Goal: Task Accomplishment & Management: Complete application form

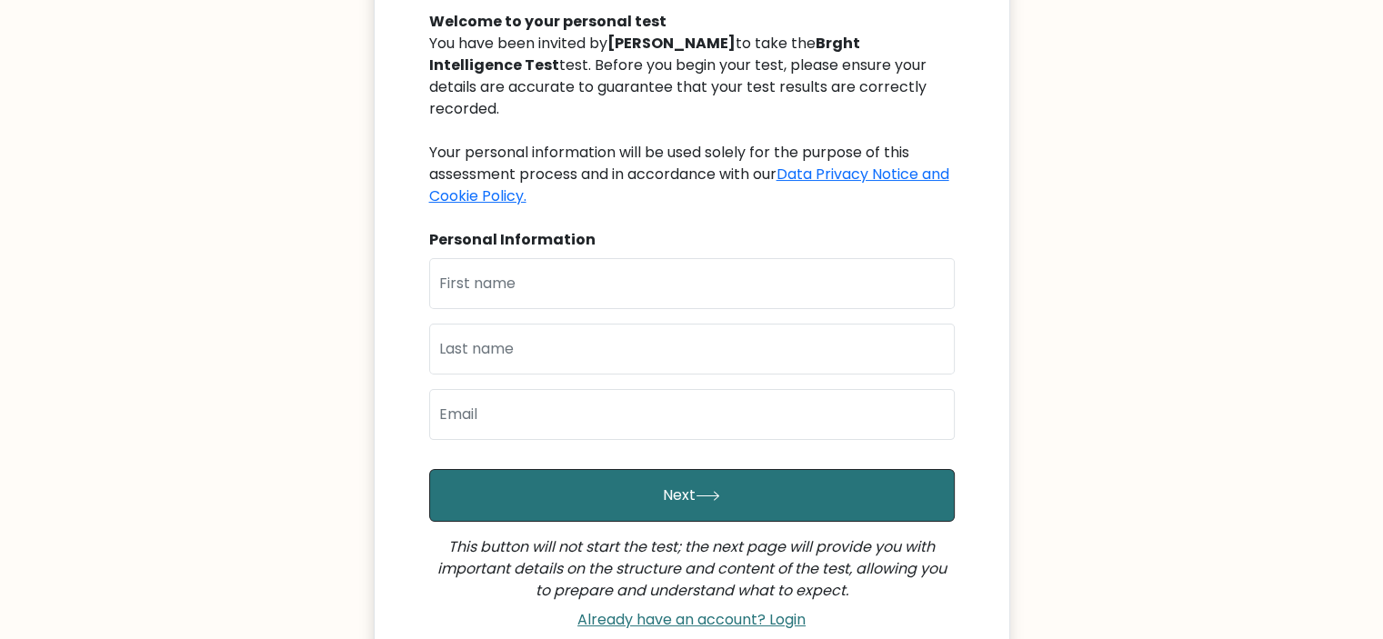
scroll to position [200, 0]
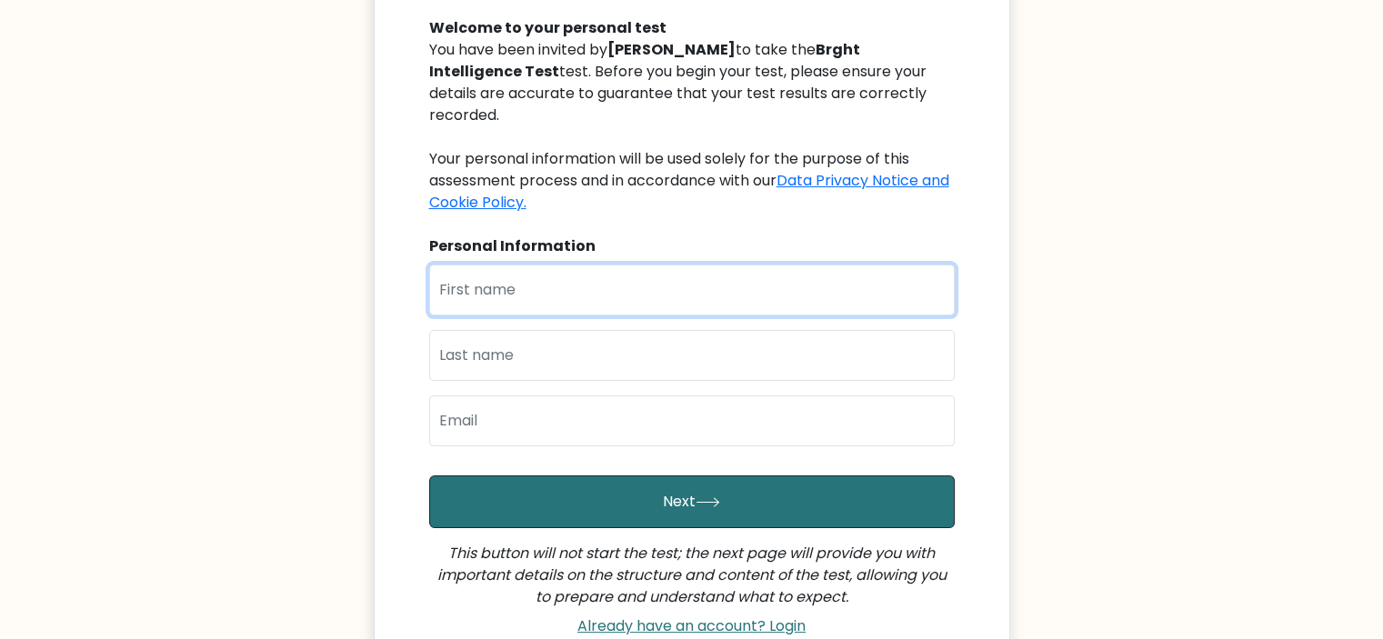
click at [531, 276] on input "text" at bounding box center [692, 290] width 526 height 51
type input "Andre"
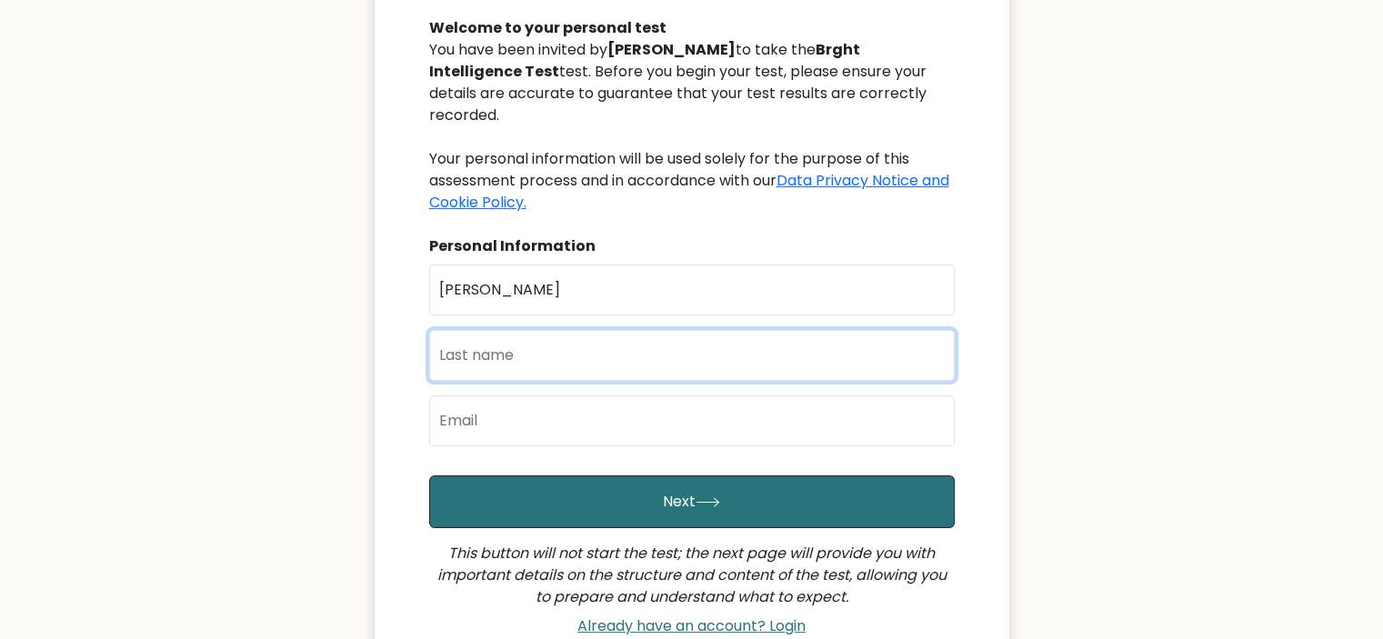
type input "Ferreira"
type input "andre_diogo_gomes_ferreira@hotmail.com"
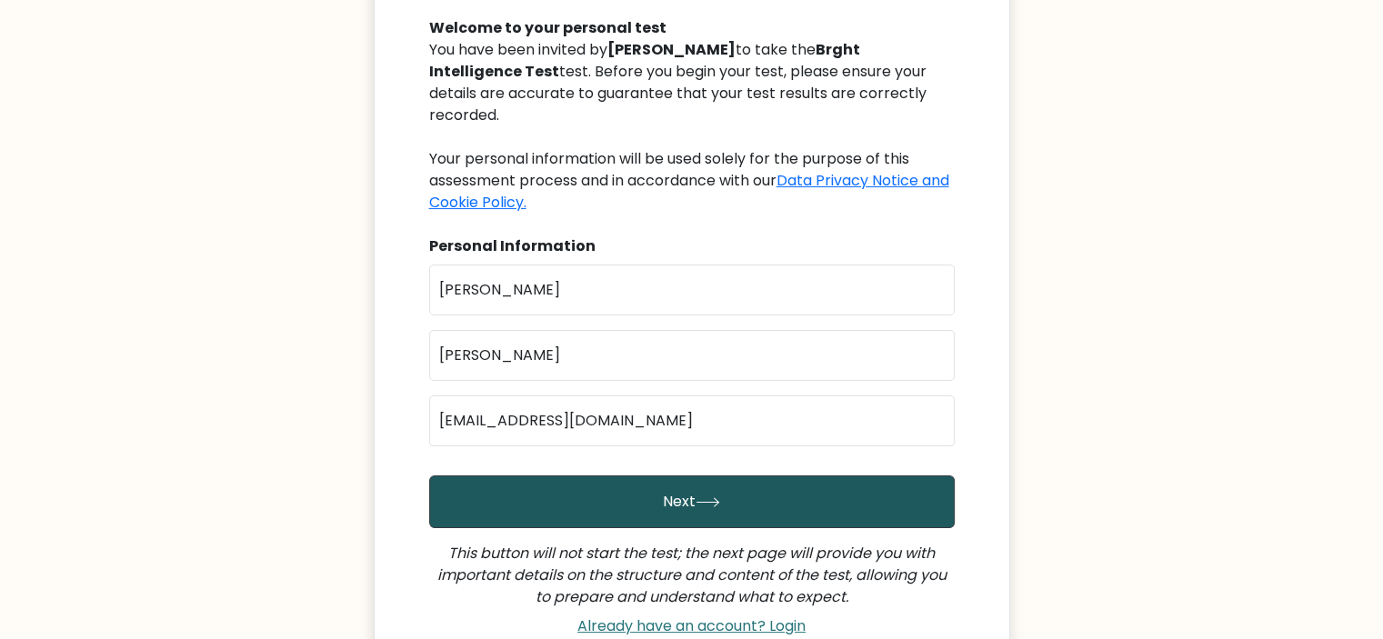
click at [629, 486] on button "Next" at bounding box center [692, 502] width 526 height 53
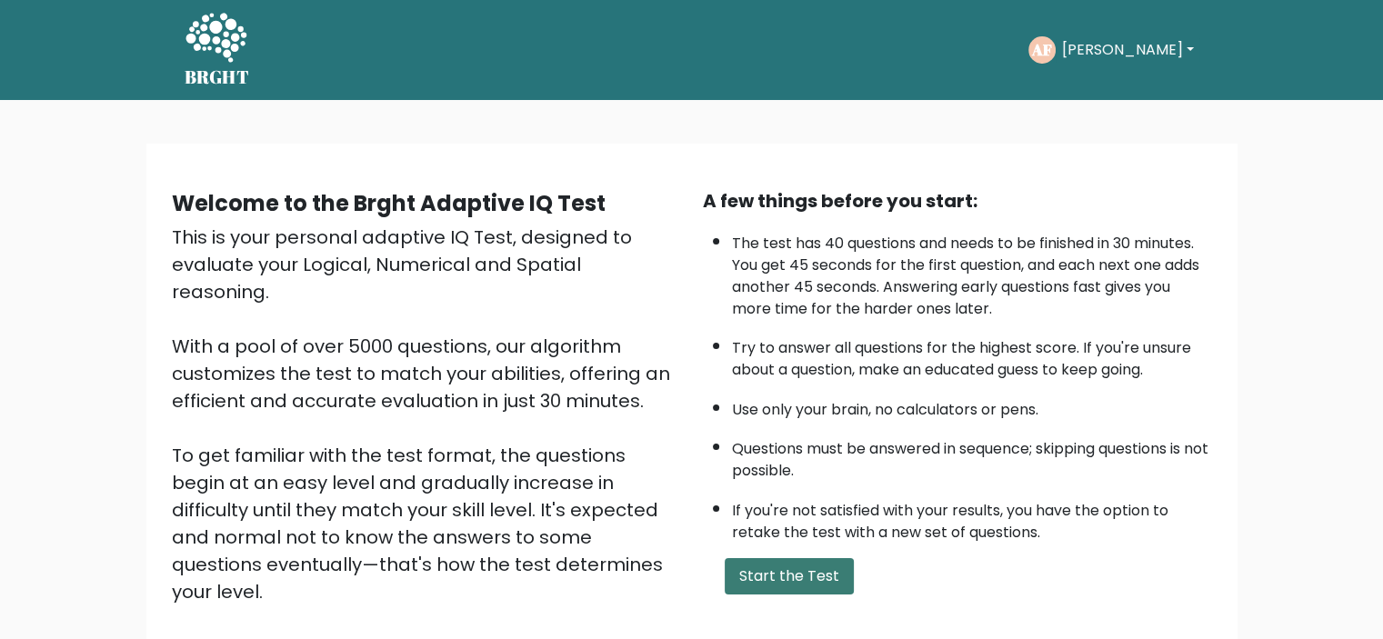
click at [782, 565] on button "Start the Test" at bounding box center [789, 576] width 129 height 36
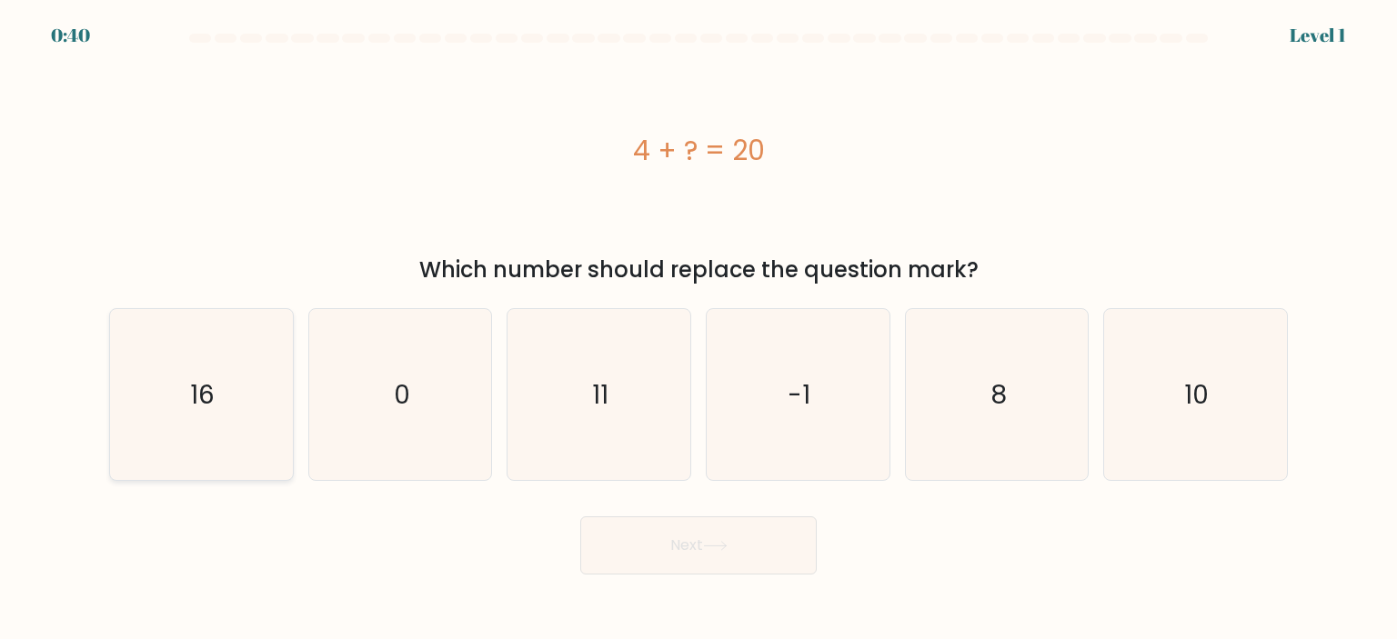
click at [179, 392] on icon "16" at bounding box center [200, 394] width 171 height 171
click at [698, 329] on input "a. 16" at bounding box center [698, 324] width 1 height 9
radio input "true"
click at [699, 559] on button "Next" at bounding box center [698, 545] width 236 height 58
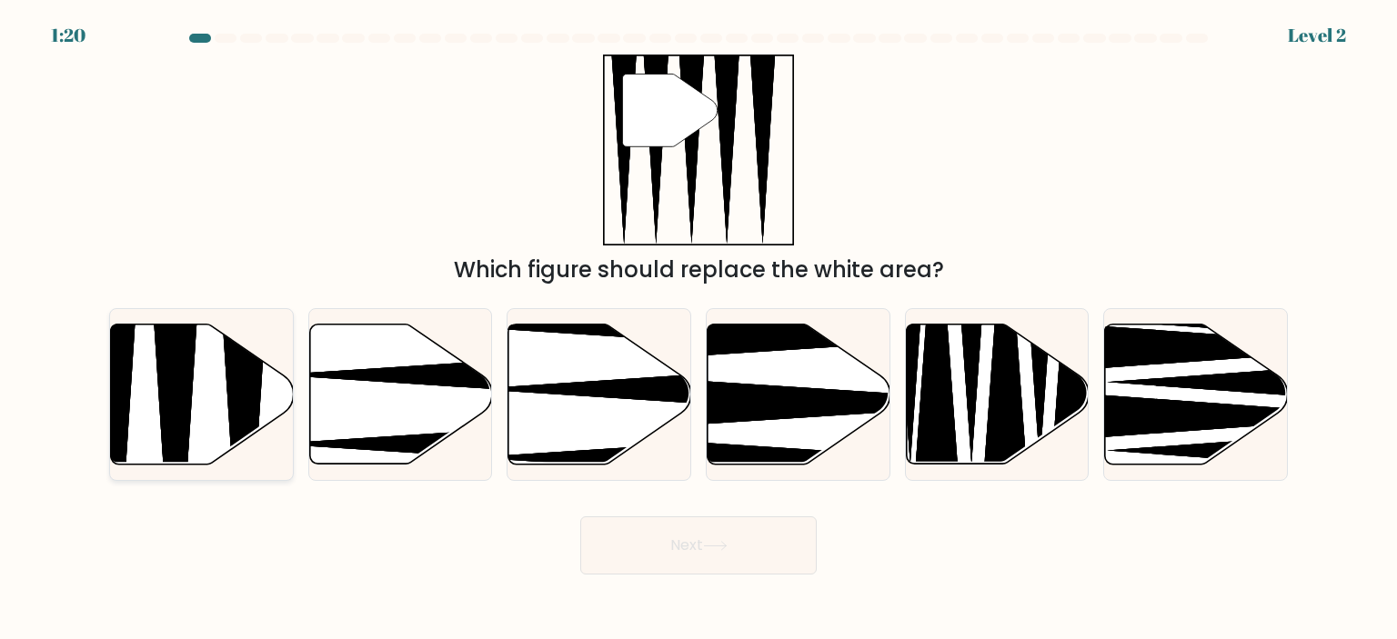
click at [175, 380] on icon at bounding box center [175, 470] width 47 height 363
click at [698, 329] on input "a." at bounding box center [698, 324] width 1 height 9
radio input "true"
click at [737, 554] on button "Next" at bounding box center [698, 545] width 236 height 58
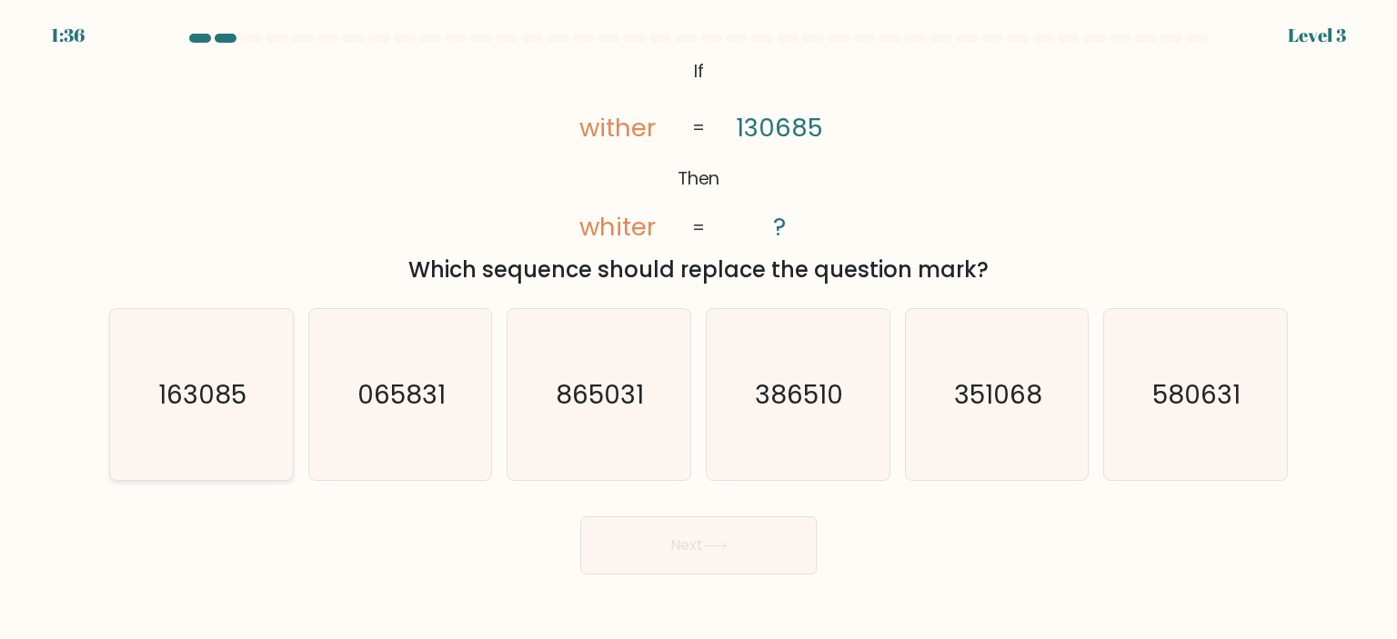
click at [212, 423] on icon "163085" at bounding box center [200, 394] width 171 height 171
click at [698, 329] on input "a. 163085" at bounding box center [698, 324] width 1 height 9
radio input "true"
click at [678, 516] on div "Next" at bounding box center [698, 539] width 1200 height 72
click at [696, 532] on button "Next" at bounding box center [698, 545] width 236 height 58
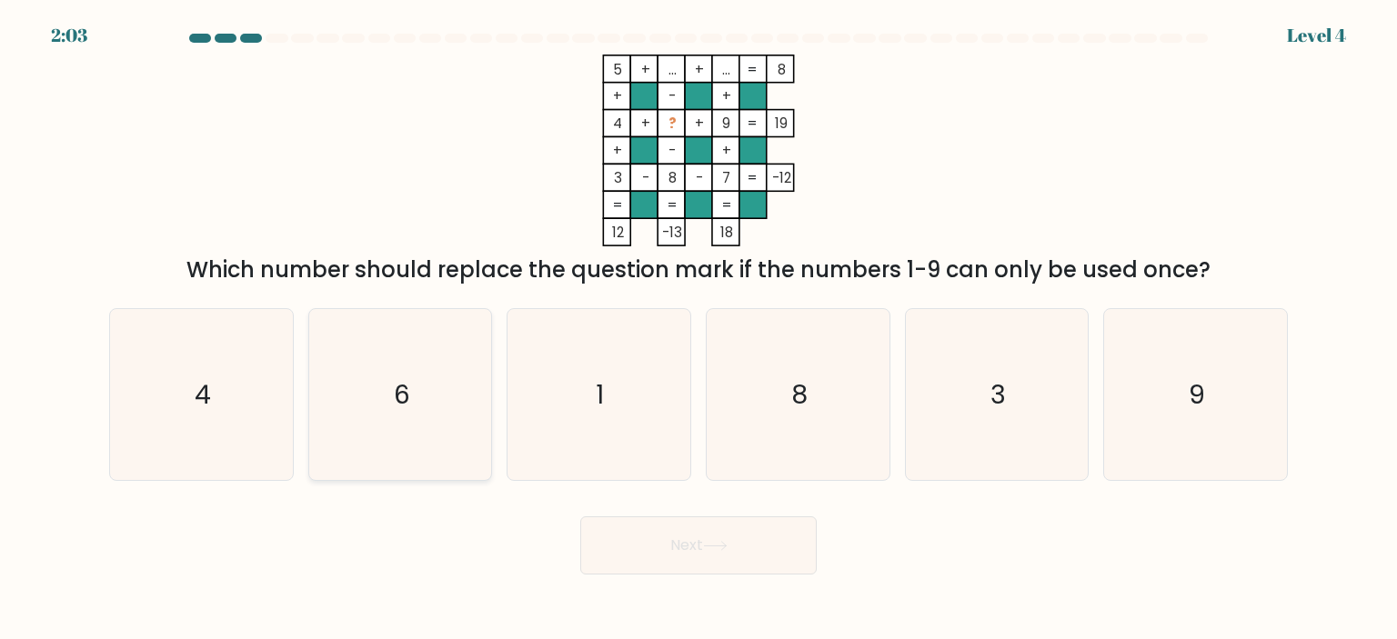
click at [376, 396] on icon "6" at bounding box center [400, 394] width 171 height 171
click at [698, 329] on input "b. 6" at bounding box center [698, 324] width 1 height 9
radio input "true"
click at [728, 560] on button "Next" at bounding box center [698, 545] width 236 height 58
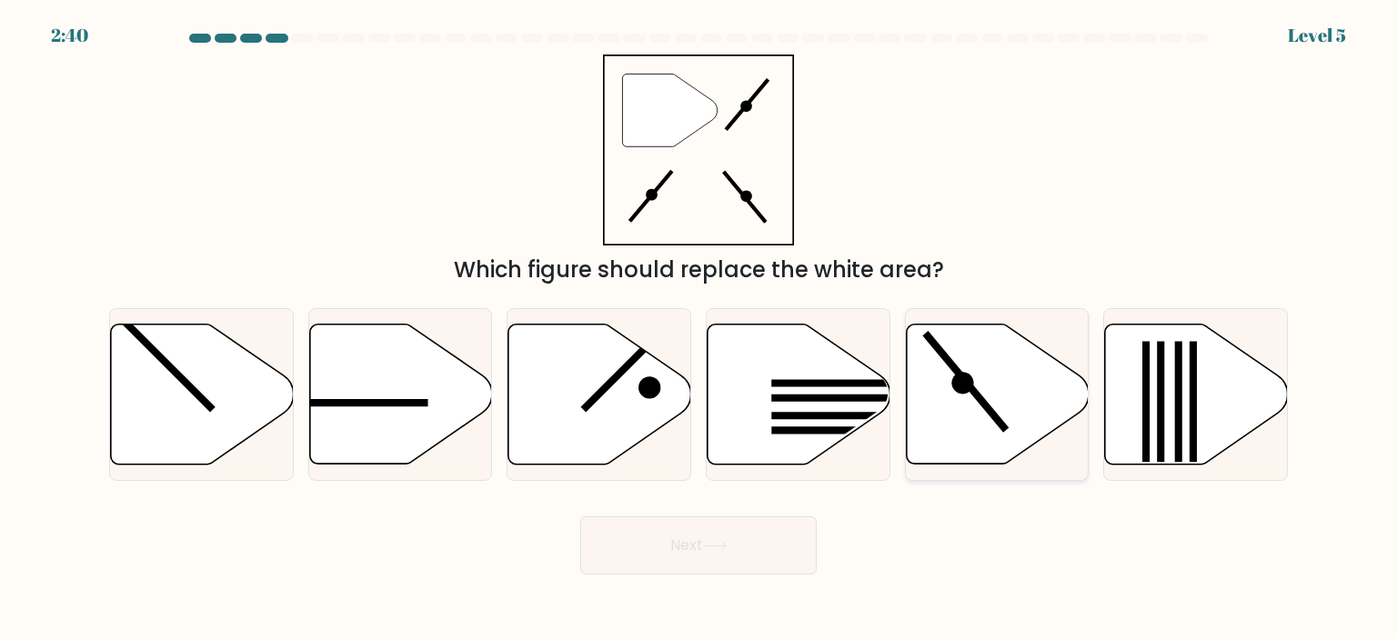
click at [979, 400] on line at bounding box center [965, 381] width 81 height 97
click at [699, 329] on input "e." at bounding box center [698, 324] width 1 height 9
radio input "true"
click at [763, 553] on button "Next" at bounding box center [698, 545] width 236 height 58
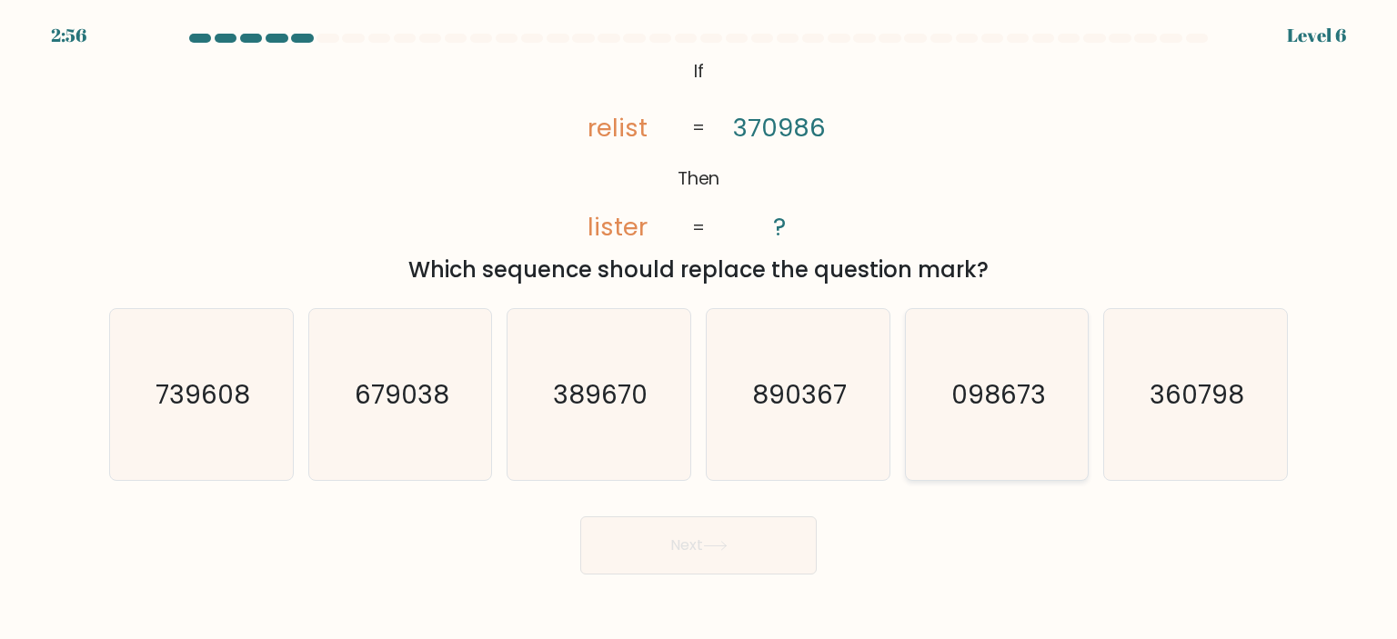
click at [1008, 418] on icon "098673" at bounding box center [996, 394] width 171 height 171
click at [699, 329] on input "e. 098673" at bounding box center [698, 324] width 1 height 9
radio input "true"
click at [736, 536] on button "Next" at bounding box center [698, 545] width 236 height 58
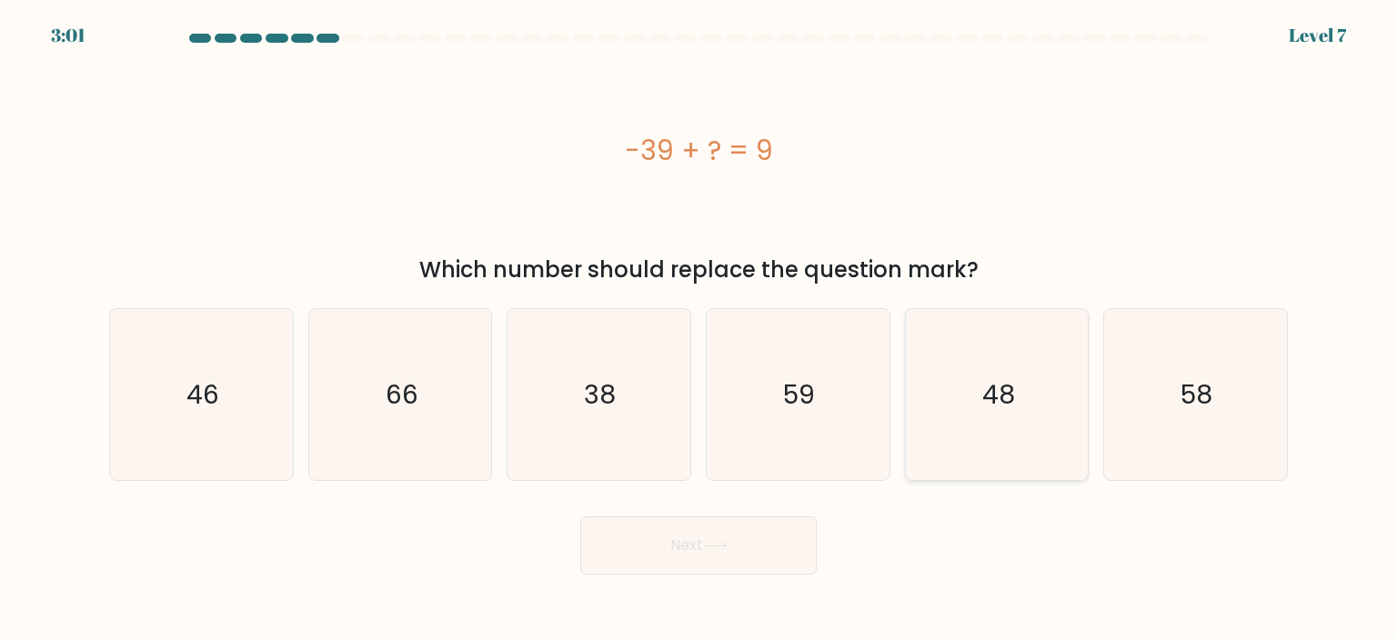
click at [978, 361] on icon "48" at bounding box center [996, 394] width 171 height 171
click at [699, 329] on input "e. 48" at bounding box center [698, 324] width 1 height 9
radio input "true"
click at [742, 567] on button "Next" at bounding box center [698, 545] width 236 height 58
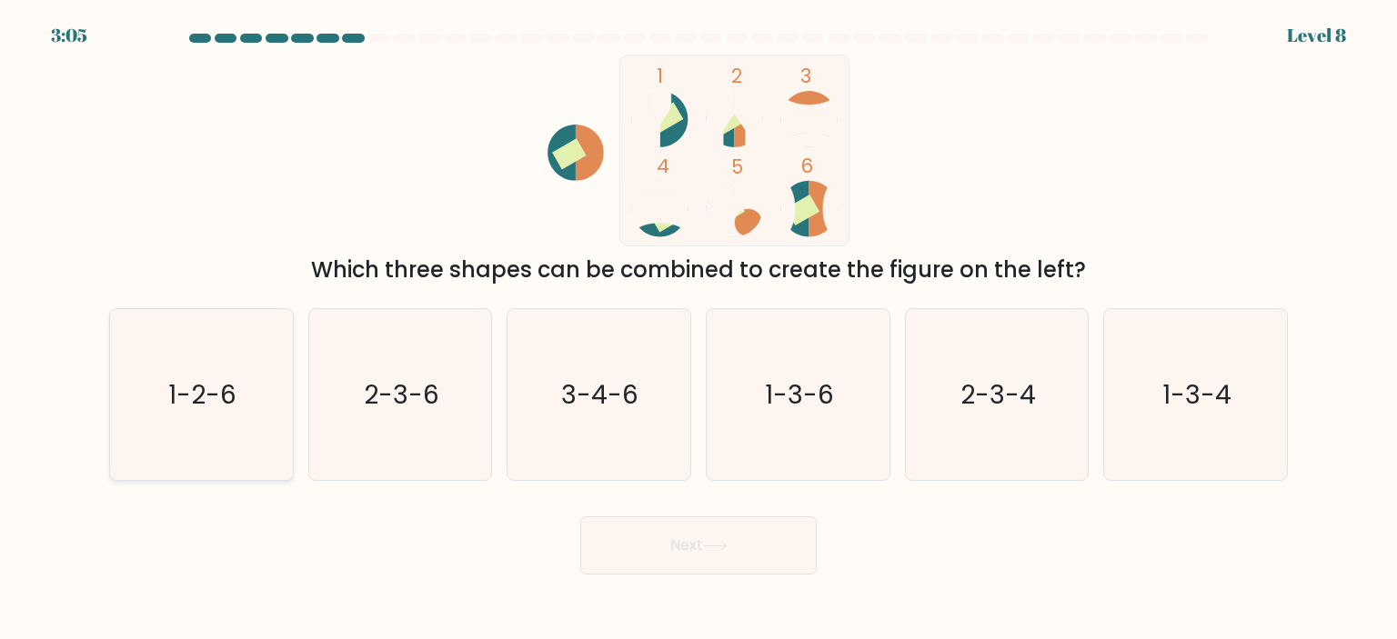
click at [185, 396] on text "1-2-6" at bounding box center [203, 394] width 68 height 36
click at [698, 329] on input "a. 1-2-6" at bounding box center [698, 324] width 1 height 9
radio input "true"
click at [738, 544] on button "Next" at bounding box center [698, 545] width 236 height 58
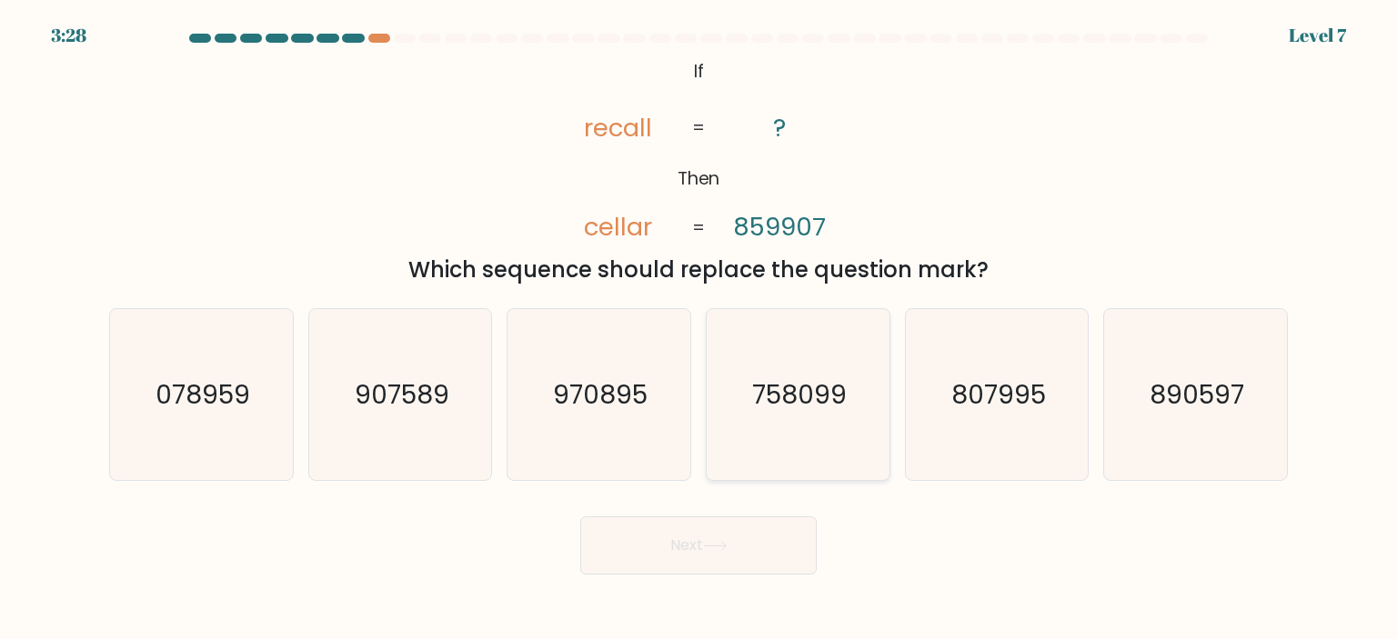
click at [795, 405] on text "758099" at bounding box center [799, 394] width 95 height 36
click at [699, 329] on input "d. 758099" at bounding box center [698, 324] width 1 height 9
radio input "true"
click at [735, 533] on button "Next" at bounding box center [698, 545] width 236 height 58
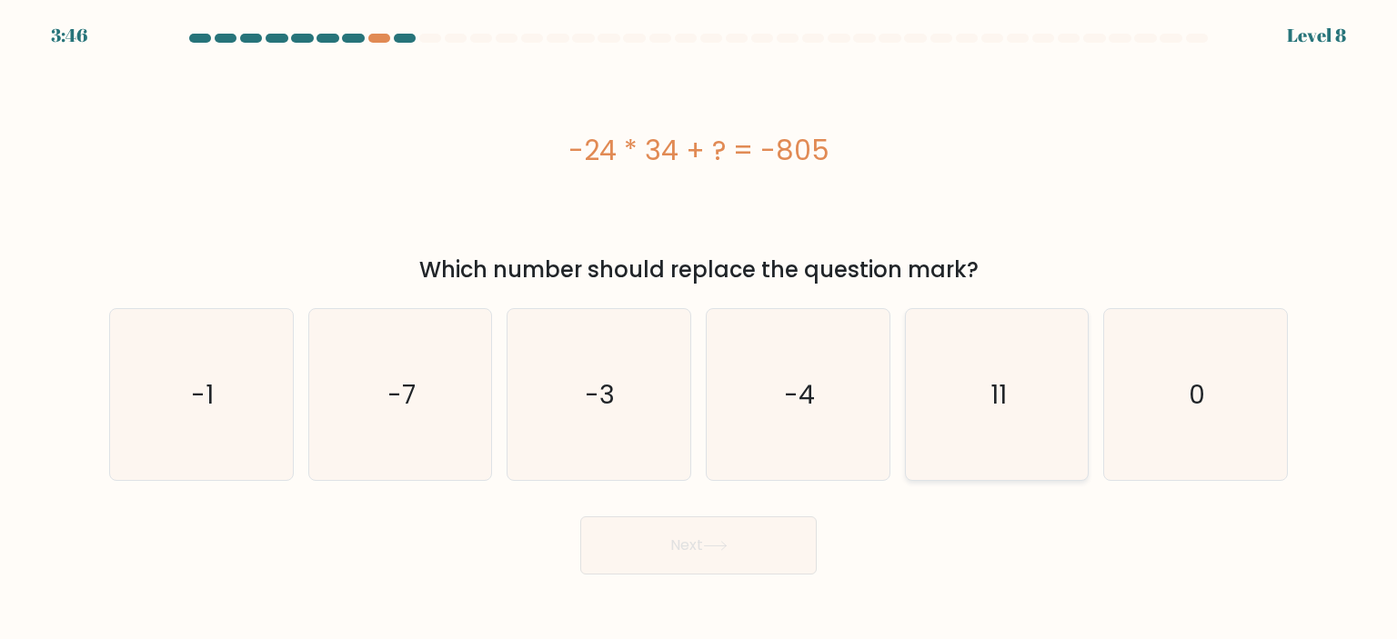
click at [973, 376] on icon "11" at bounding box center [996, 394] width 171 height 171
click at [699, 329] on input "e. 11" at bounding box center [698, 324] width 1 height 9
radio input "true"
click at [748, 549] on button "Next" at bounding box center [698, 545] width 236 height 58
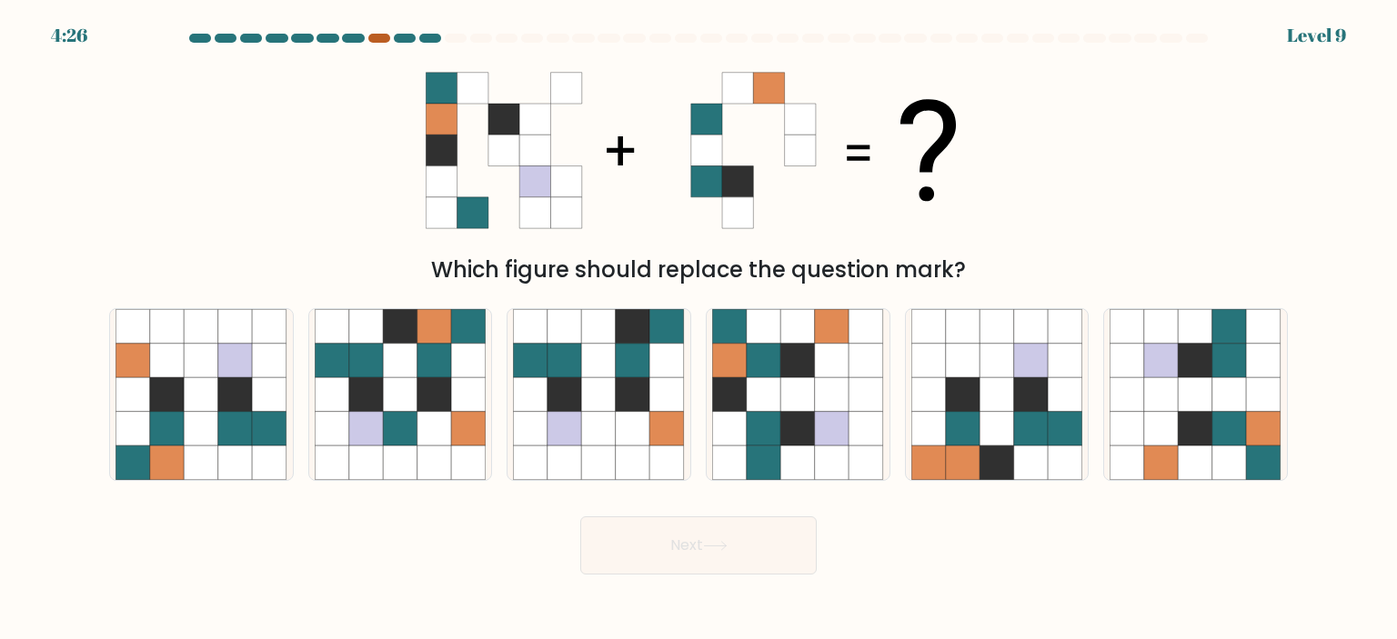
click at [378, 39] on div at bounding box center [379, 38] width 22 height 9
click at [769, 361] on icon at bounding box center [764, 361] width 35 height 35
click at [699, 329] on input "d." at bounding box center [698, 324] width 1 height 9
radio input "true"
click at [714, 558] on button "Next" at bounding box center [698, 545] width 236 height 58
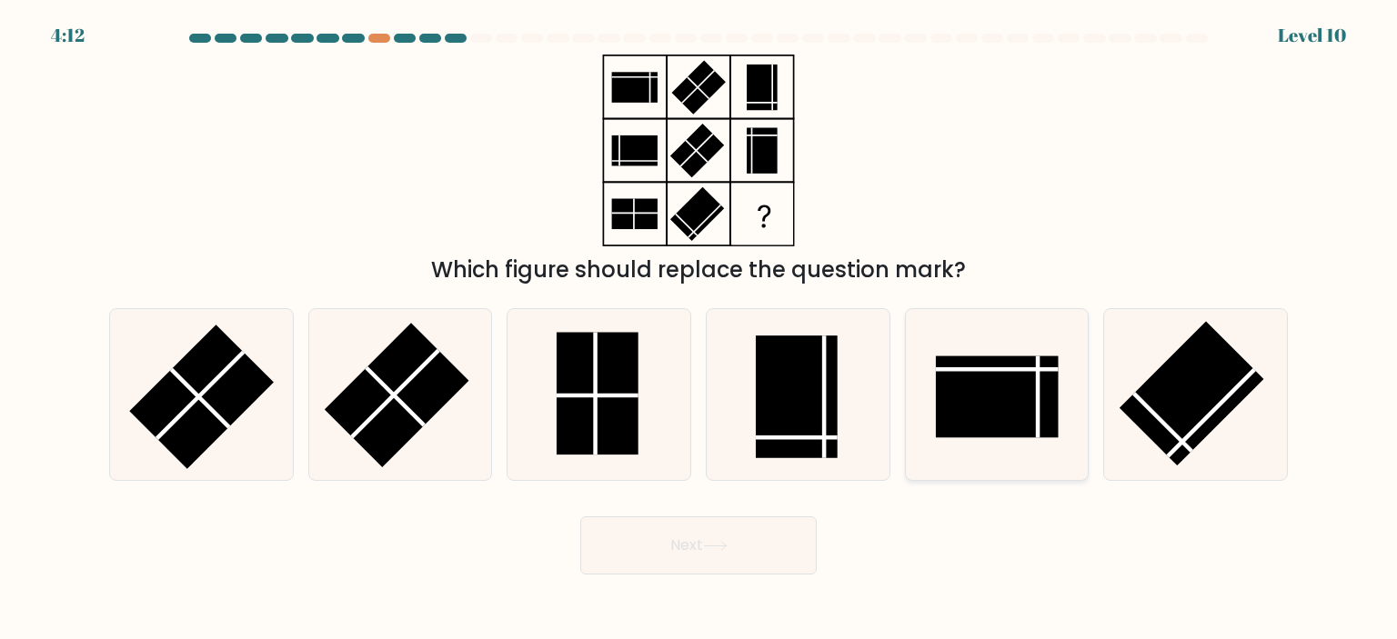
click at [995, 391] on rect at bounding box center [997, 397] width 123 height 82
click at [699, 329] on input "e." at bounding box center [698, 324] width 1 height 9
radio input "true"
click at [740, 537] on button "Next" at bounding box center [698, 545] width 236 height 58
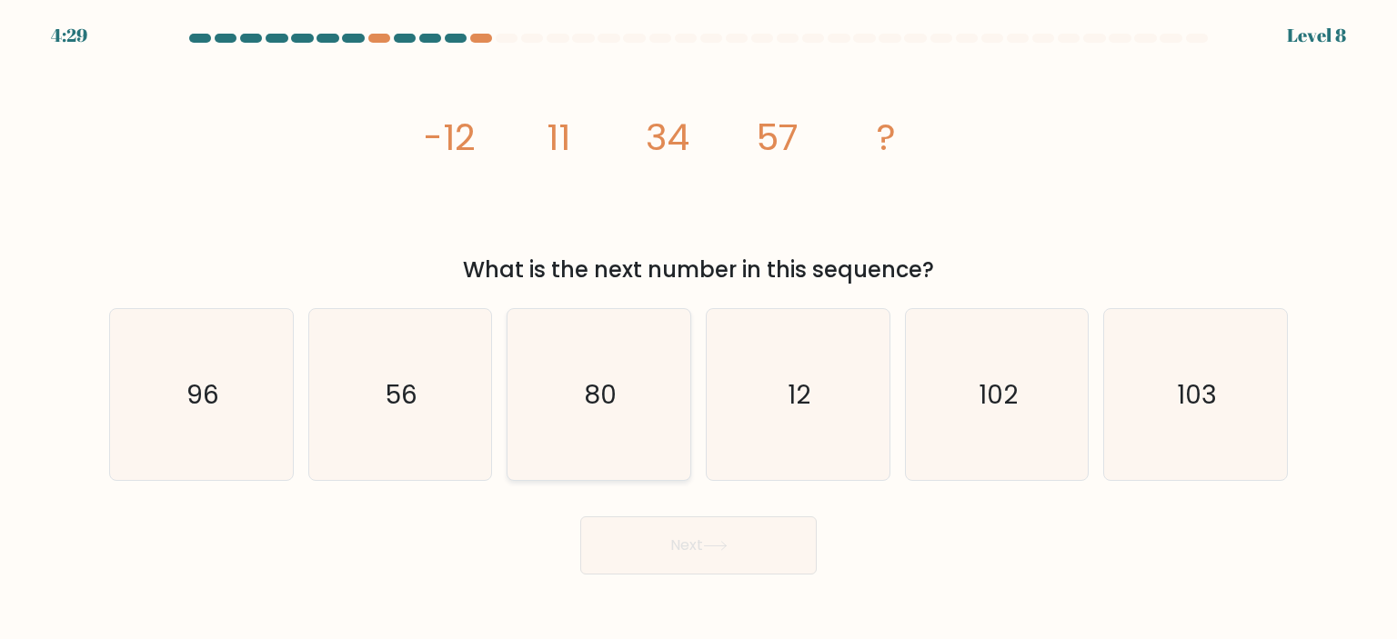
click at [568, 410] on icon "80" at bounding box center [598, 394] width 171 height 171
click at [698, 329] on input "c. 80" at bounding box center [698, 324] width 1 height 9
radio input "true"
click at [751, 536] on button "Next" at bounding box center [698, 545] width 236 height 58
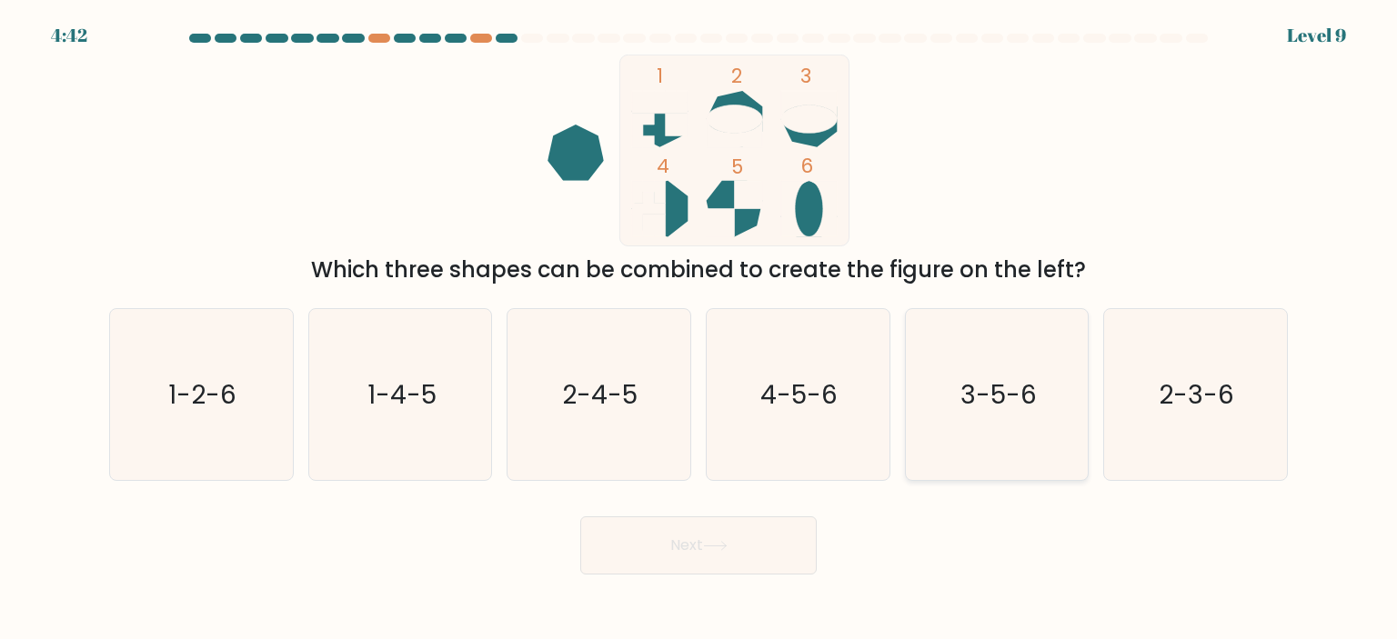
click at [956, 391] on icon "3-5-6" at bounding box center [996, 394] width 171 height 171
click at [699, 329] on input "e. 3-5-6" at bounding box center [698, 324] width 1 height 9
radio input "true"
click at [707, 559] on button "Next" at bounding box center [698, 545] width 236 height 58
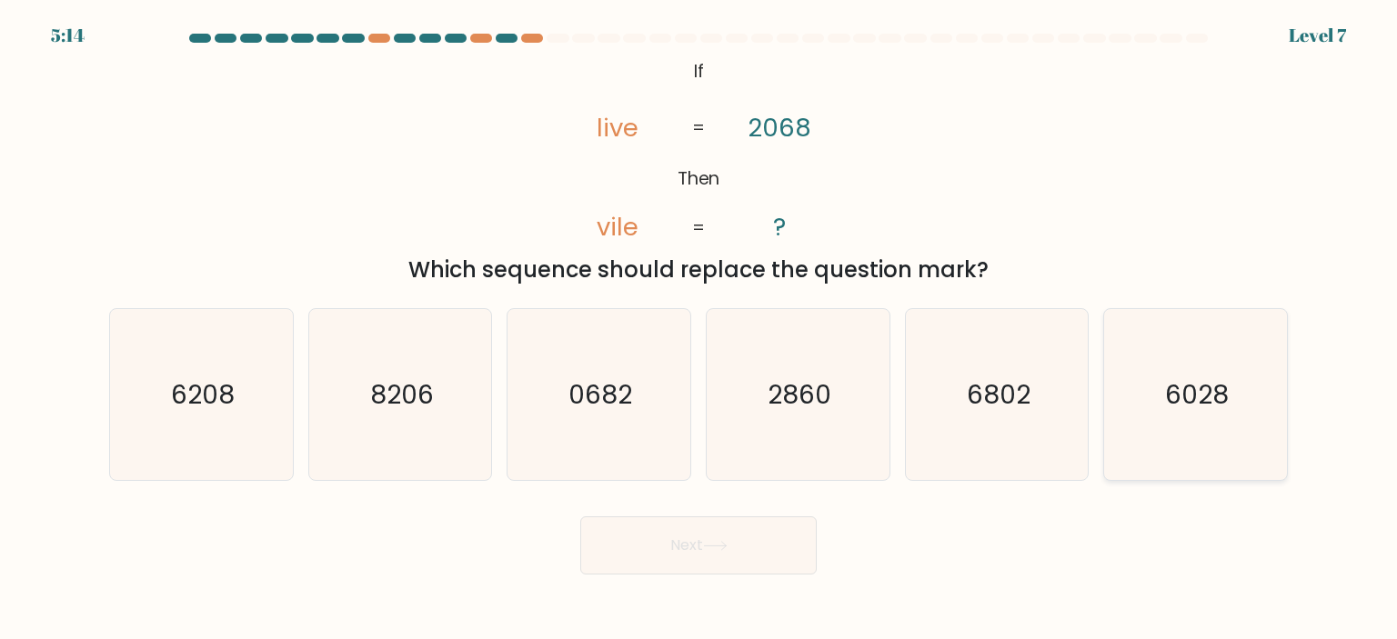
click at [1201, 429] on icon "6028" at bounding box center [1194, 394] width 171 height 171
click at [699, 329] on input "f. 6028" at bounding box center [698, 324] width 1 height 9
radio input "true"
click at [693, 543] on button "Next" at bounding box center [698, 545] width 236 height 58
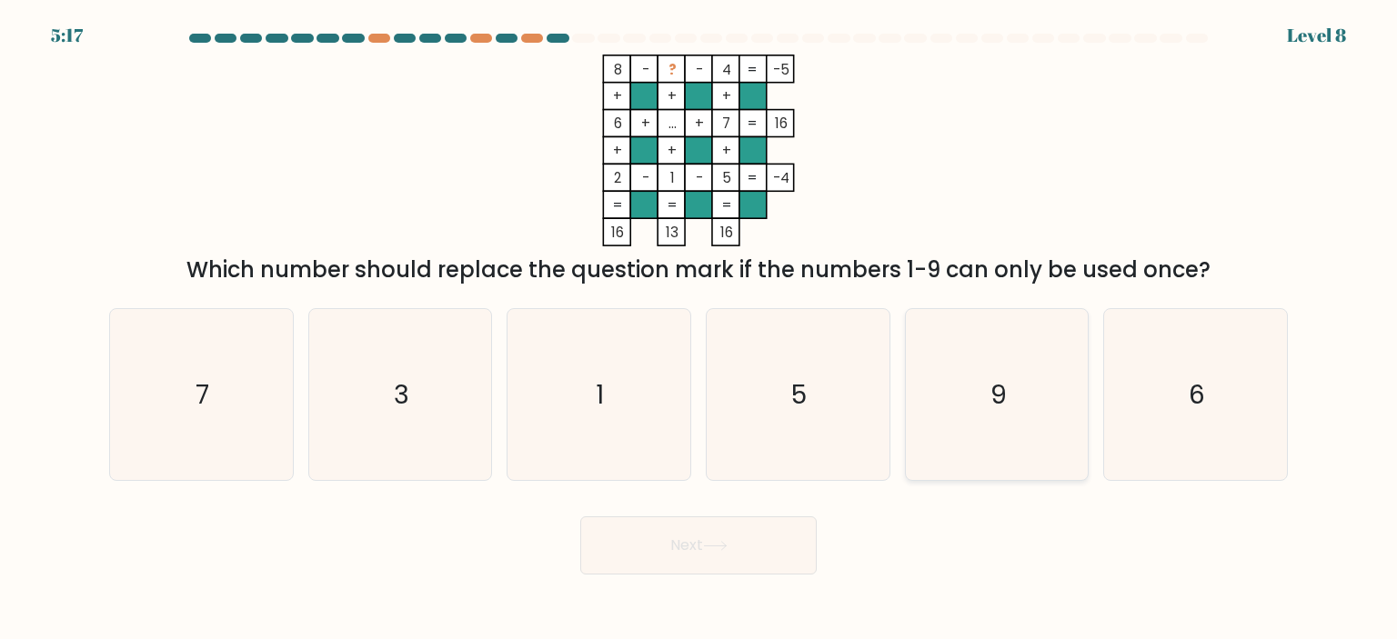
click at [1003, 431] on icon "9" at bounding box center [996, 394] width 171 height 171
click at [699, 329] on input "e. 9" at bounding box center [698, 324] width 1 height 9
radio input "true"
click at [767, 547] on button "Next" at bounding box center [698, 545] width 236 height 58
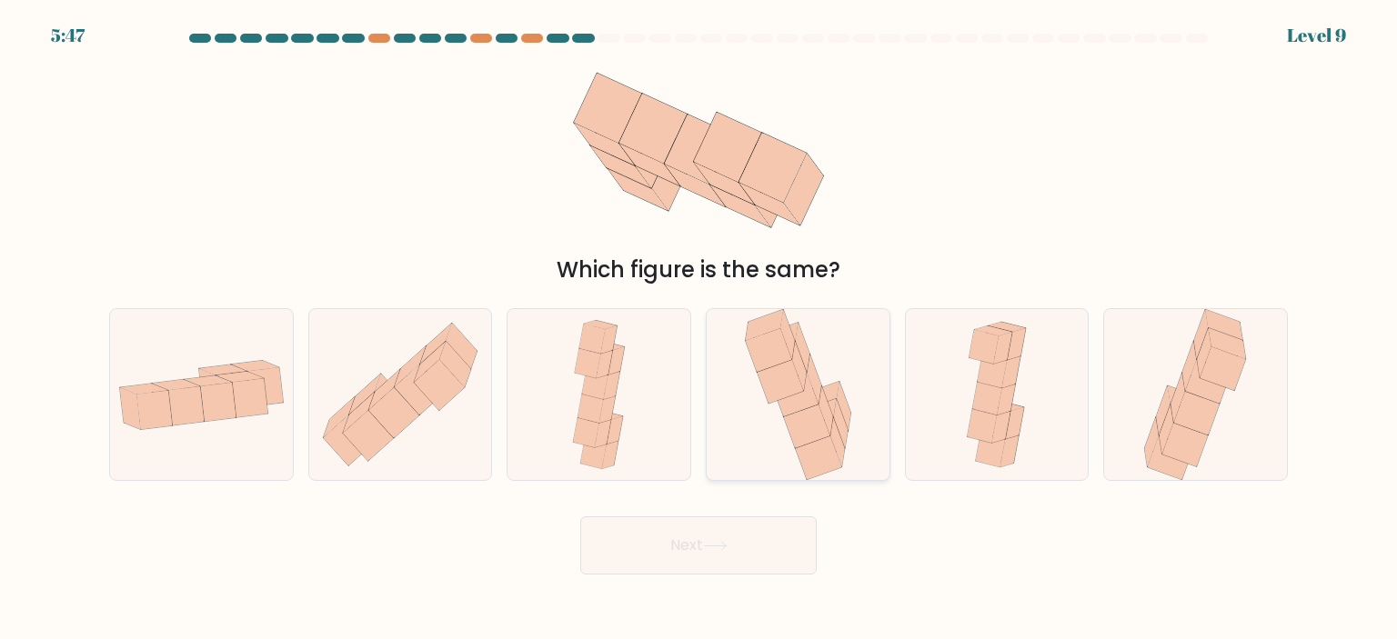
click at [784, 372] on icon at bounding box center [780, 382] width 46 height 44
click at [699, 329] on input "d." at bounding box center [698, 324] width 1 height 9
radio input "true"
click at [742, 548] on button "Next" at bounding box center [698, 545] width 236 height 58
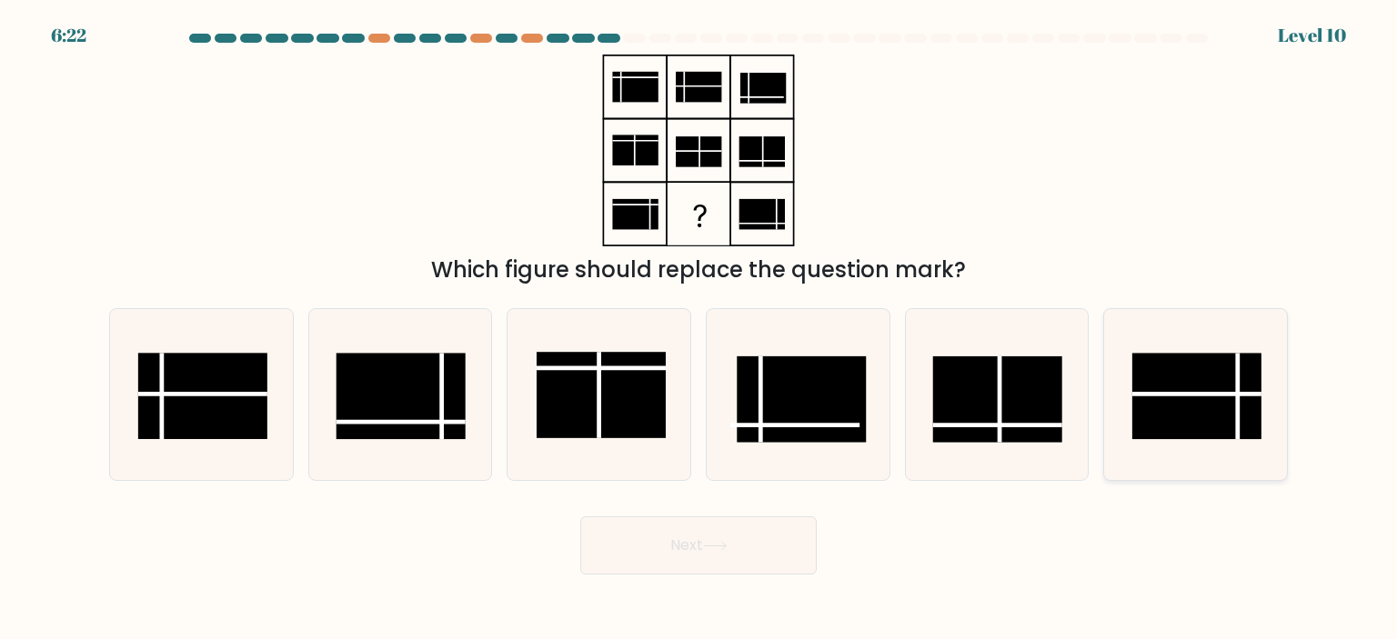
click at [1178, 409] on rect at bounding box center [1196, 396] width 129 height 86
click at [699, 329] on input "f." at bounding box center [698, 324] width 1 height 9
radio input "true"
click at [725, 535] on button "Next" at bounding box center [698, 545] width 236 height 58
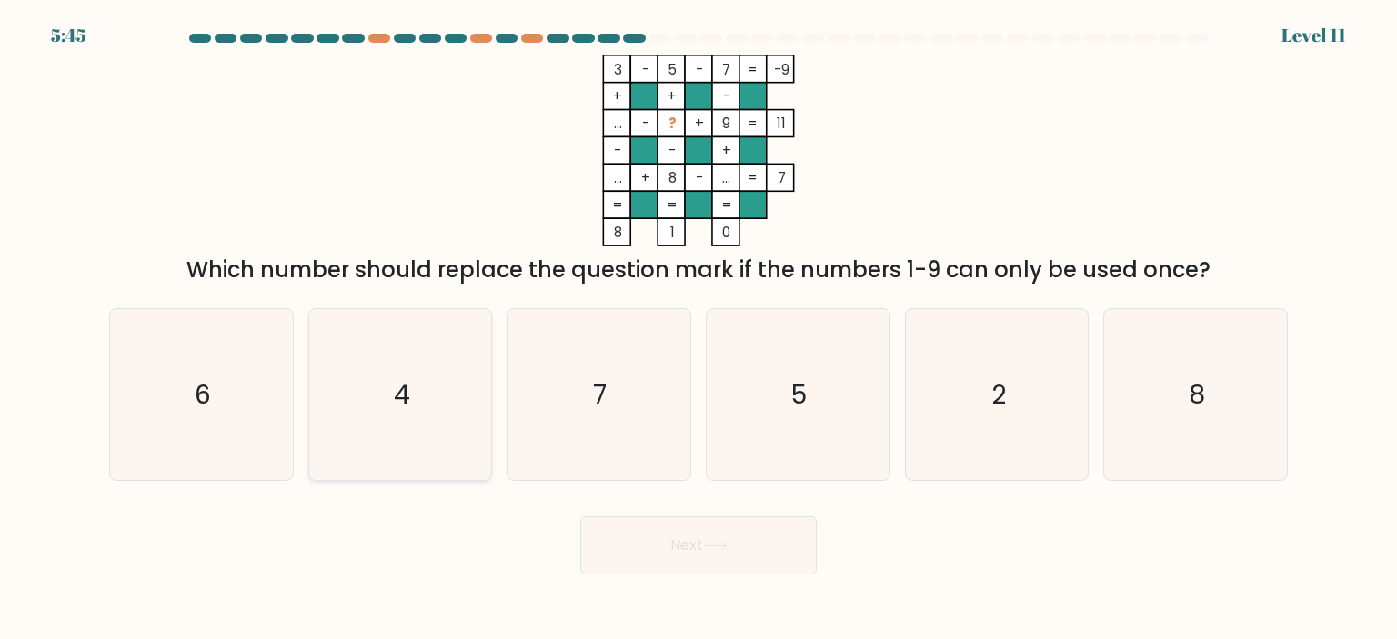
click at [356, 390] on icon "4" at bounding box center [400, 394] width 171 height 171
click at [698, 329] on input "b. 4" at bounding box center [698, 324] width 1 height 9
radio input "true"
click at [658, 563] on button "Next" at bounding box center [698, 545] width 236 height 58
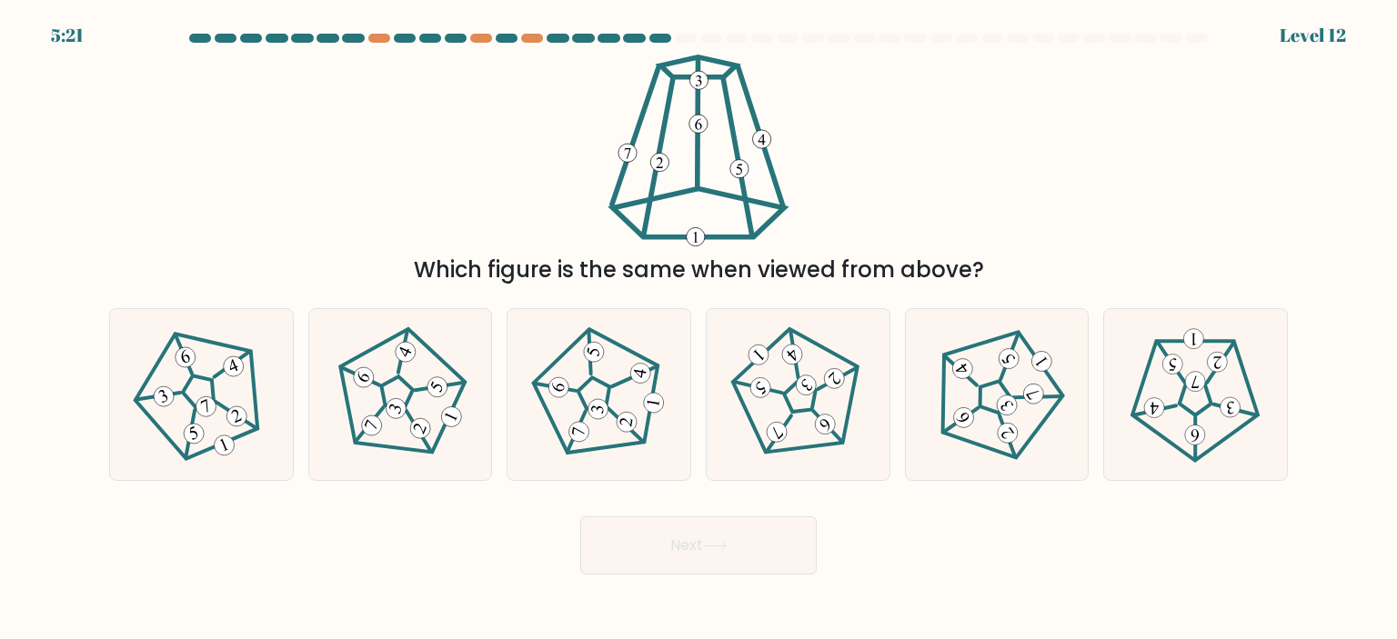
click at [959, 126] on div "Which figure is the same when viewed from above?" at bounding box center [698, 171] width 1200 height 232
click at [444, 425] on 190 at bounding box center [395, 391] width 162 height 165
click at [698, 329] on input "b." at bounding box center [698, 324] width 1 height 9
radio input "true"
click at [679, 546] on button "Next" at bounding box center [698, 545] width 236 height 58
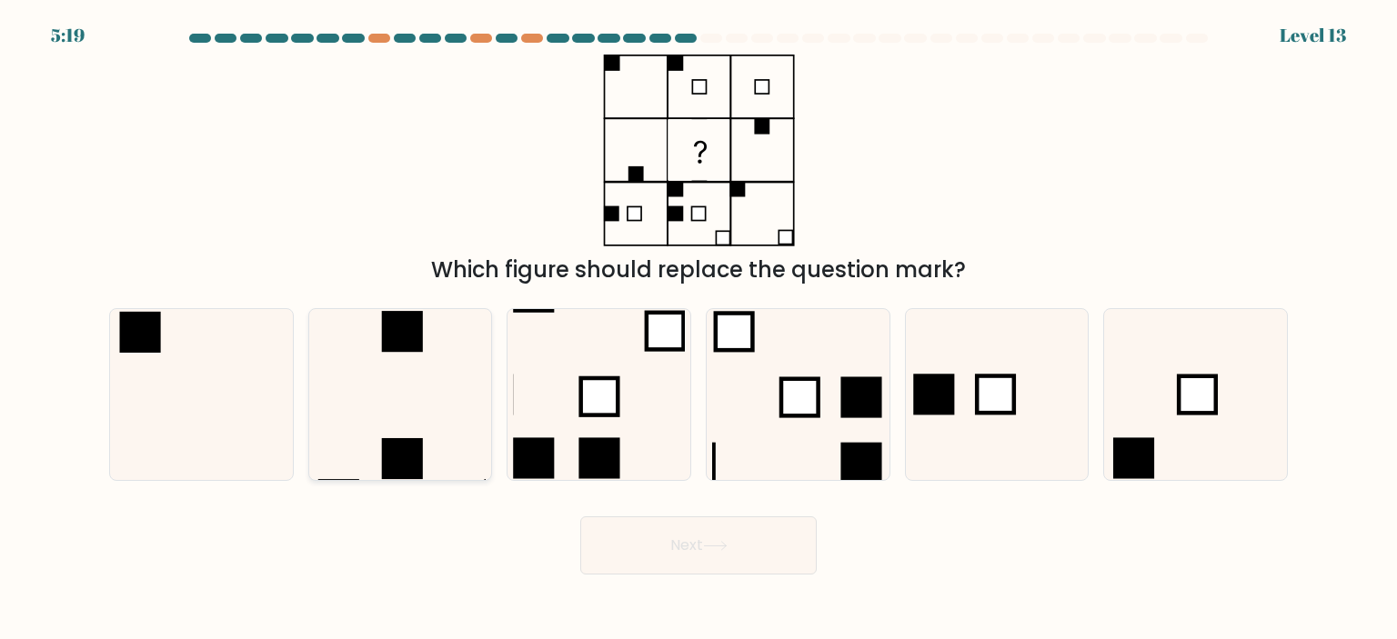
click at [395, 417] on icon at bounding box center [400, 394] width 171 height 171
click at [698, 329] on input "b." at bounding box center [698, 324] width 1 height 9
radio input "true"
click at [726, 548] on icon at bounding box center [715, 546] width 22 height 8
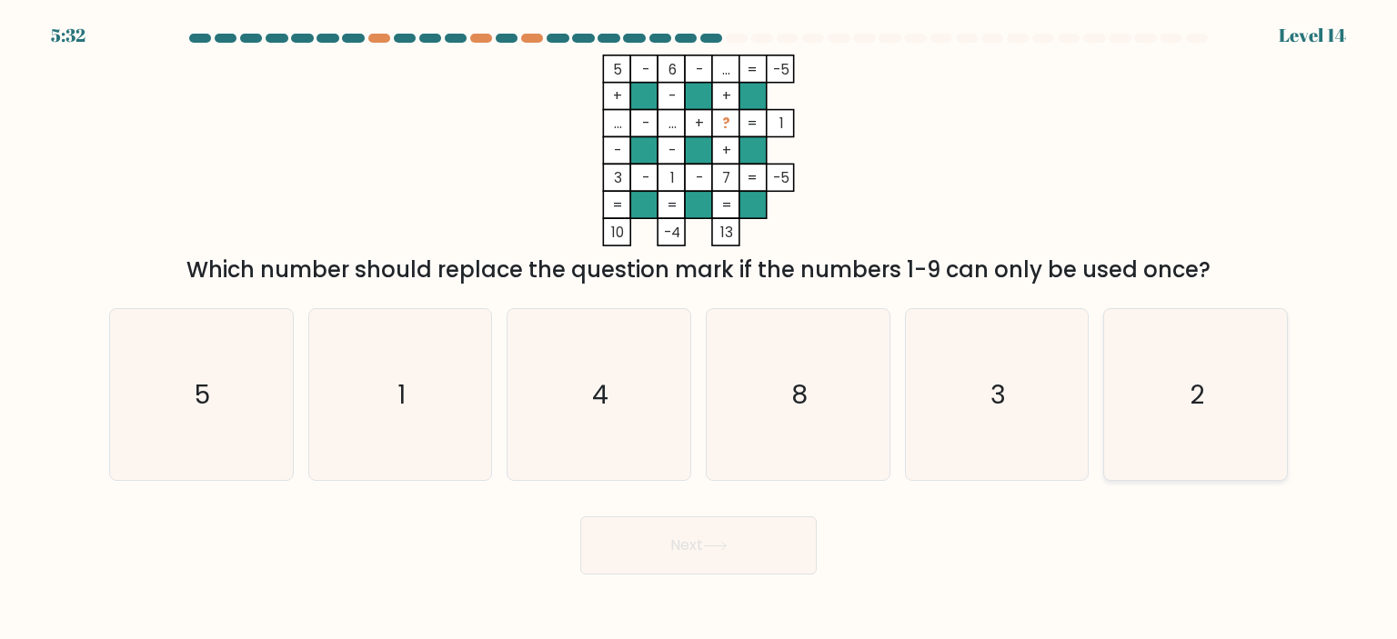
click at [1269, 370] on icon "2" at bounding box center [1194, 394] width 171 height 171
click at [699, 329] on input "f. 2" at bounding box center [698, 324] width 1 height 9
radio input "true"
click at [753, 546] on button "Next" at bounding box center [698, 545] width 236 height 58
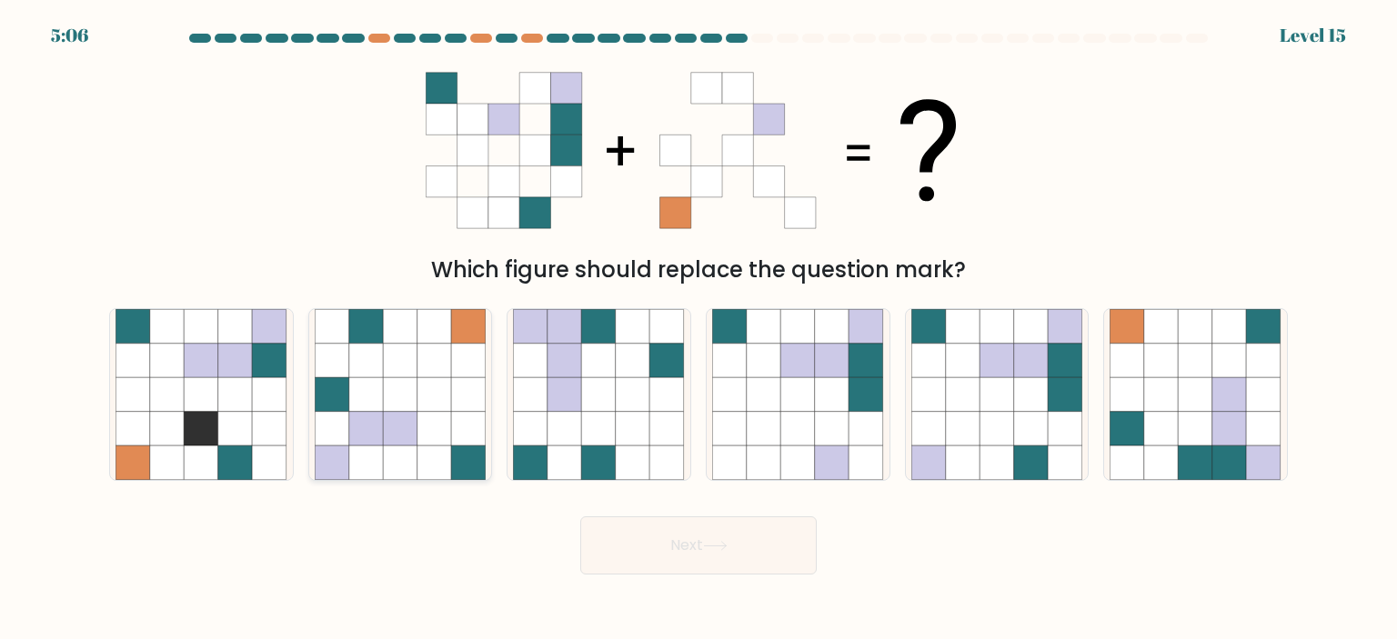
click at [397, 356] on icon at bounding box center [400, 361] width 35 height 35
click at [698, 329] on input "b." at bounding box center [698, 324] width 1 height 9
radio input "true"
drag, startPoint x: 698, startPoint y: 553, endPoint x: 739, endPoint y: 524, distance: 50.2
click at [698, 553] on button "Next" at bounding box center [698, 545] width 236 height 58
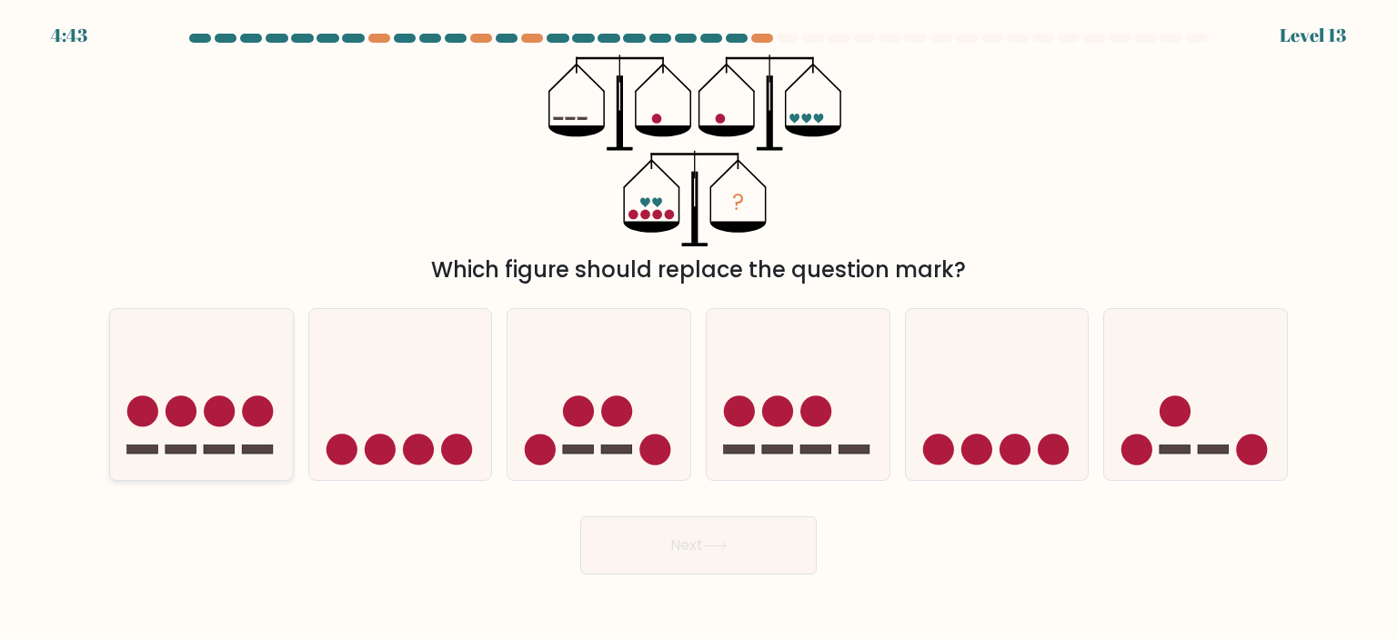
click at [213, 433] on icon at bounding box center [201, 394] width 183 height 151
click at [698, 329] on input "a." at bounding box center [698, 324] width 1 height 9
radio input "true"
click at [726, 547] on icon at bounding box center [715, 546] width 22 height 8
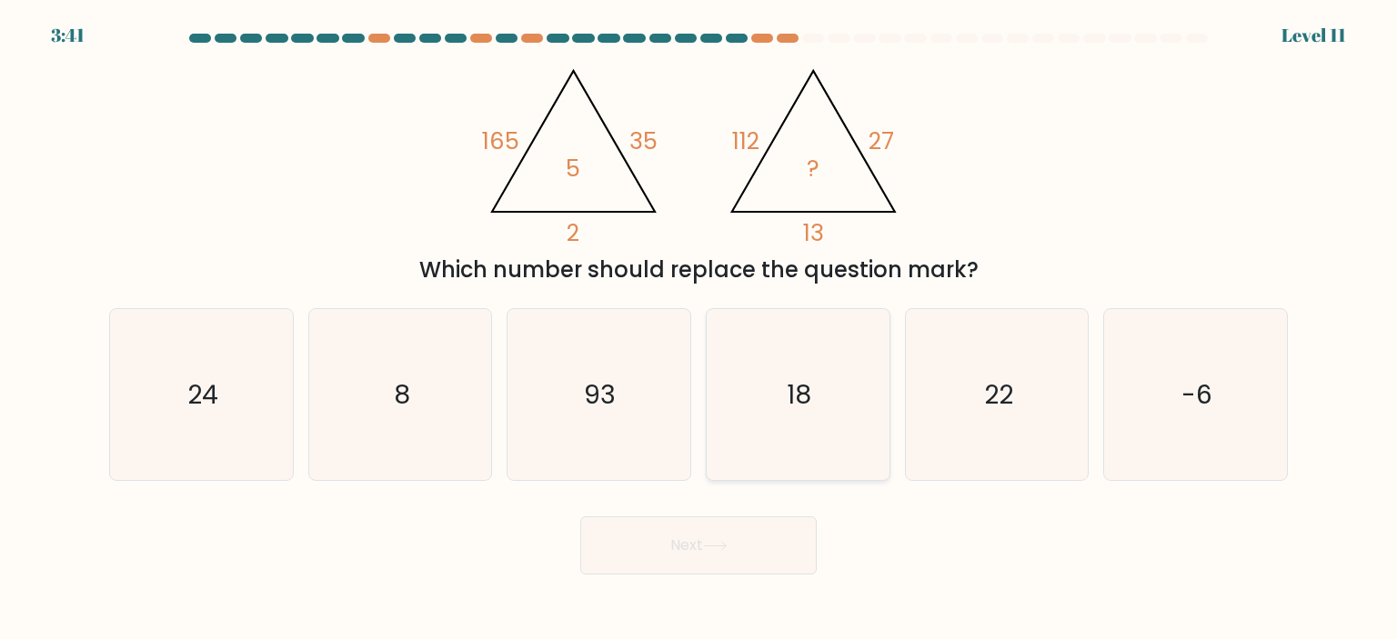
click at [820, 398] on icon "18" at bounding box center [797, 394] width 171 height 171
click at [699, 329] on input "d. 18" at bounding box center [698, 324] width 1 height 9
radio input "true"
click at [712, 559] on button "Next" at bounding box center [698, 545] width 236 height 58
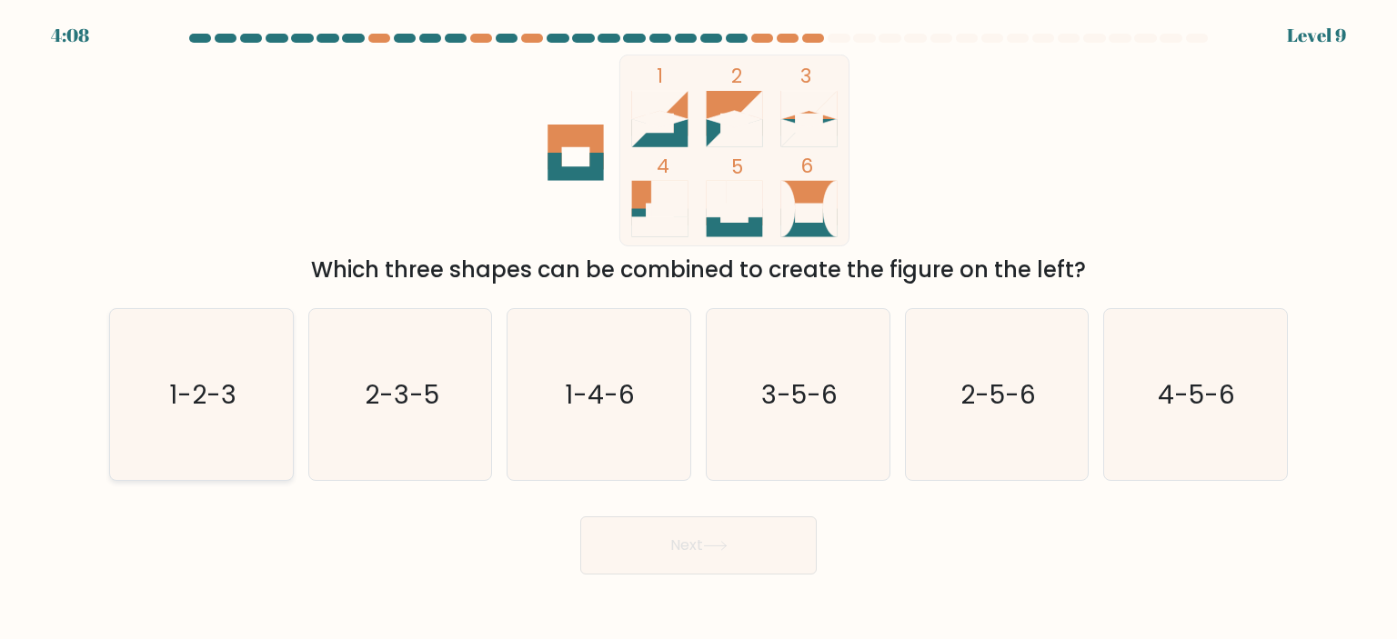
click at [127, 394] on icon "1-2-3" at bounding box center [200, 394] width 171 height 171
click at [698, 329] on input "a. 1-2-3" at bounding box center [698, 324] width 1 height 9
radio input "true"
click at [738, 554] on button "Next" at bounding box center [698, 545] width 236 height 58
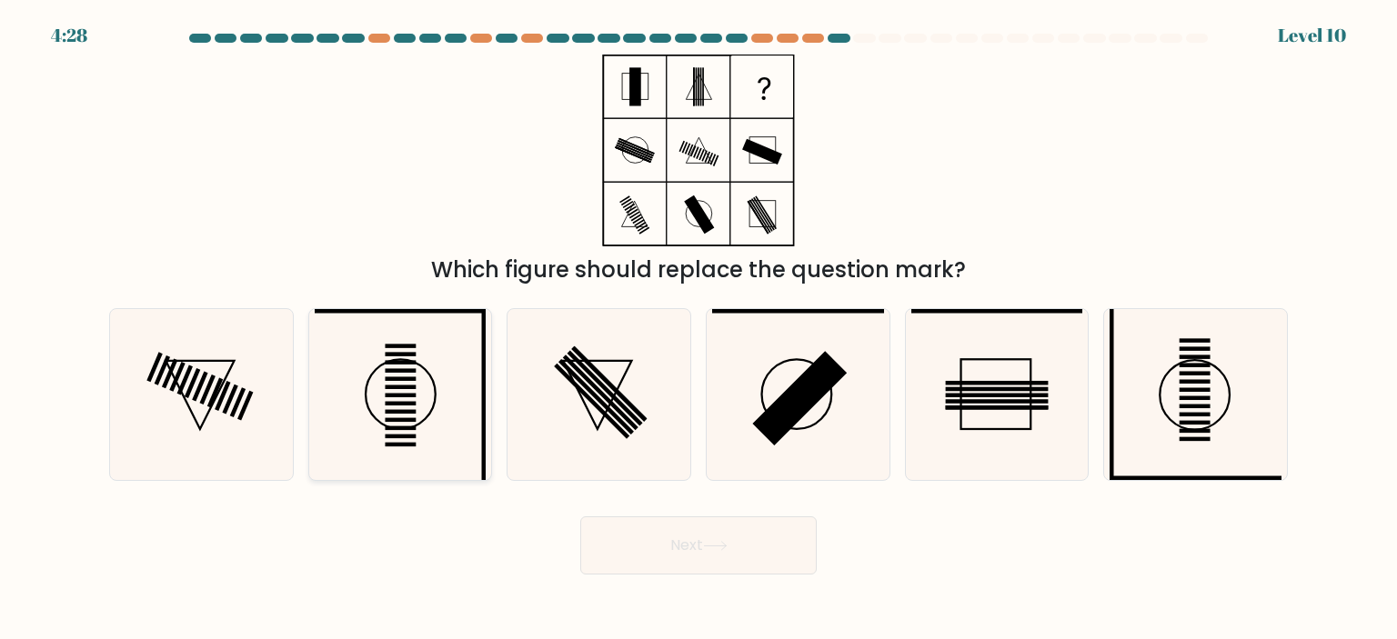
click at [391, 378] on rect at bounding box center [400, 379] width 31 height 5
click at [698, 329] on input "b." at bounding box center [698, 324] width 1 height 9
radio input "true"
click at [722, 550] on icon at bounding box center [715, 546] width 25 height 10
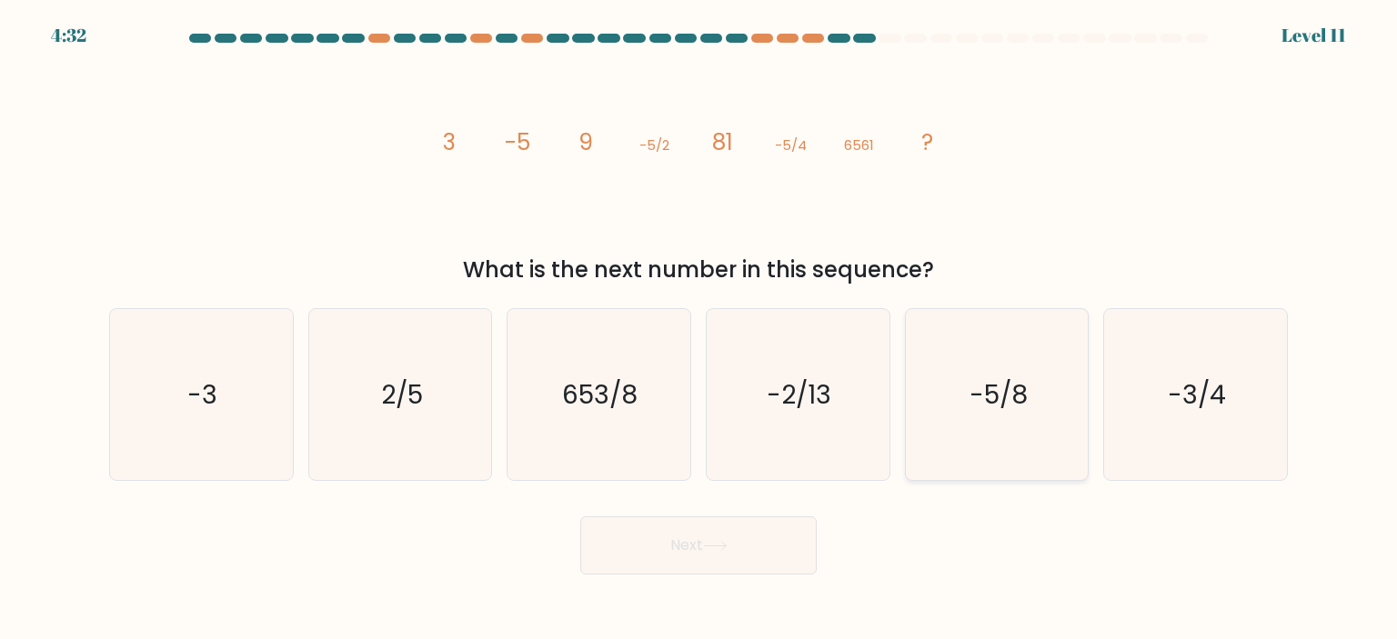
click at [991, 404] on text "-5/8" at bounding box center [998, 394] width 58 height 36
click at [699, 329] on input "e. -5/8" at bounding box center [698, 324] width 1 height 9
radio input "true"
click at [708, 547] on icon at bounding box center [715, 546] width 25 height 10
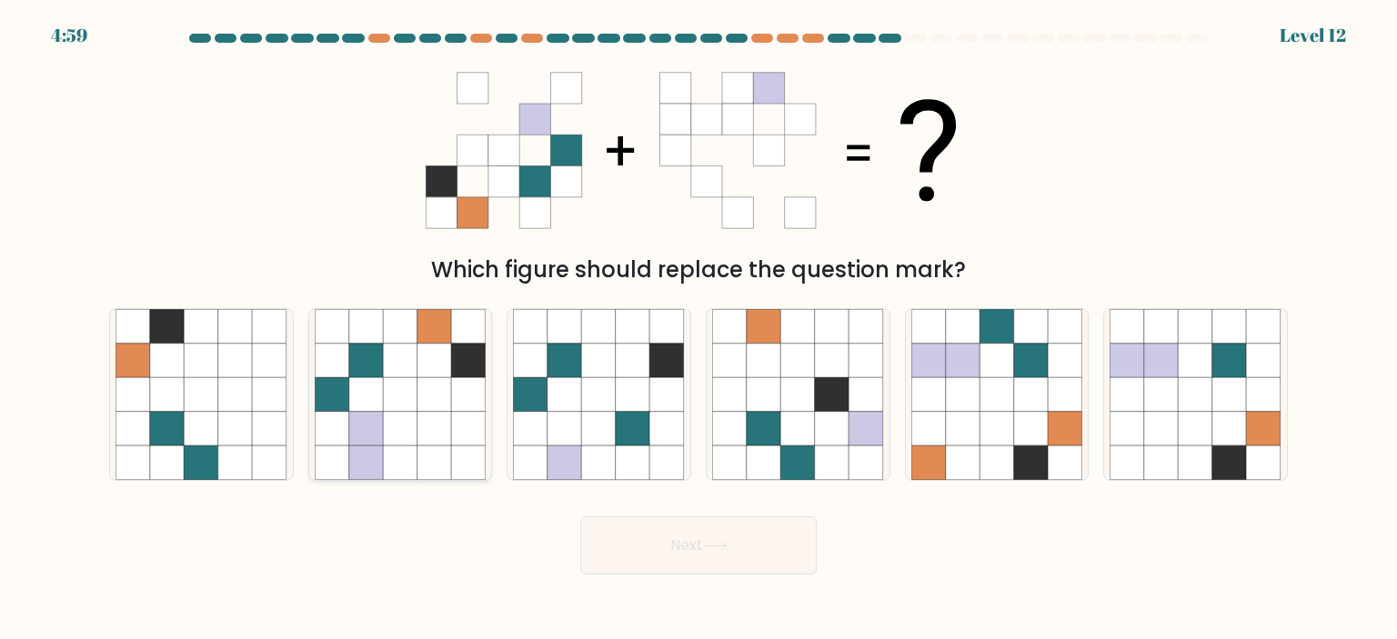
click at [429, 397] on icon at bounding box center [434, 394] width 35 height 35
click at [698, 329] on input "b." at bounding box center [698, 324] width 1 height 9
radio input "true"
click at [691, 556] on button "Next" at bounding box center [698, 545] width 236 height 58
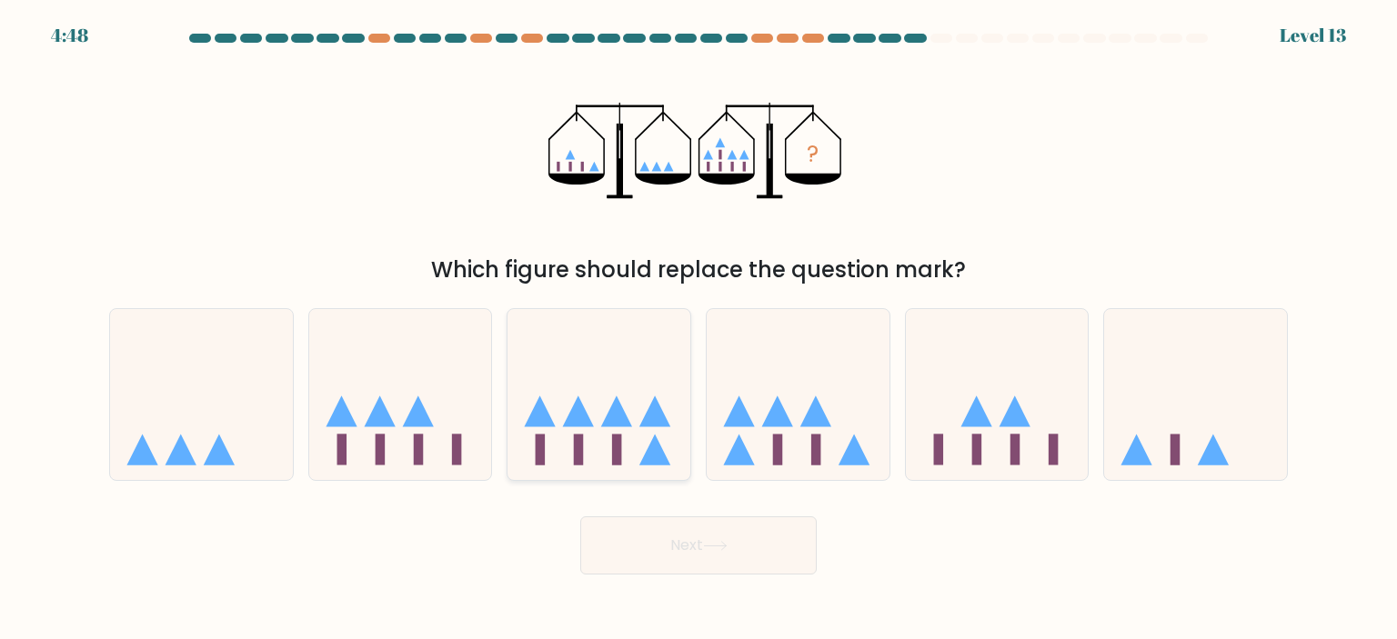
click at [603, 414] on icon at bounding box center [598, 394] width 183 height 151
click at [698, 329] on input "c." at bounding box center [698, 324] width 1 height 9
radio input "true"
click at [695, 540] on button "Next" at bounding box center [698, 545] width 236 height 58
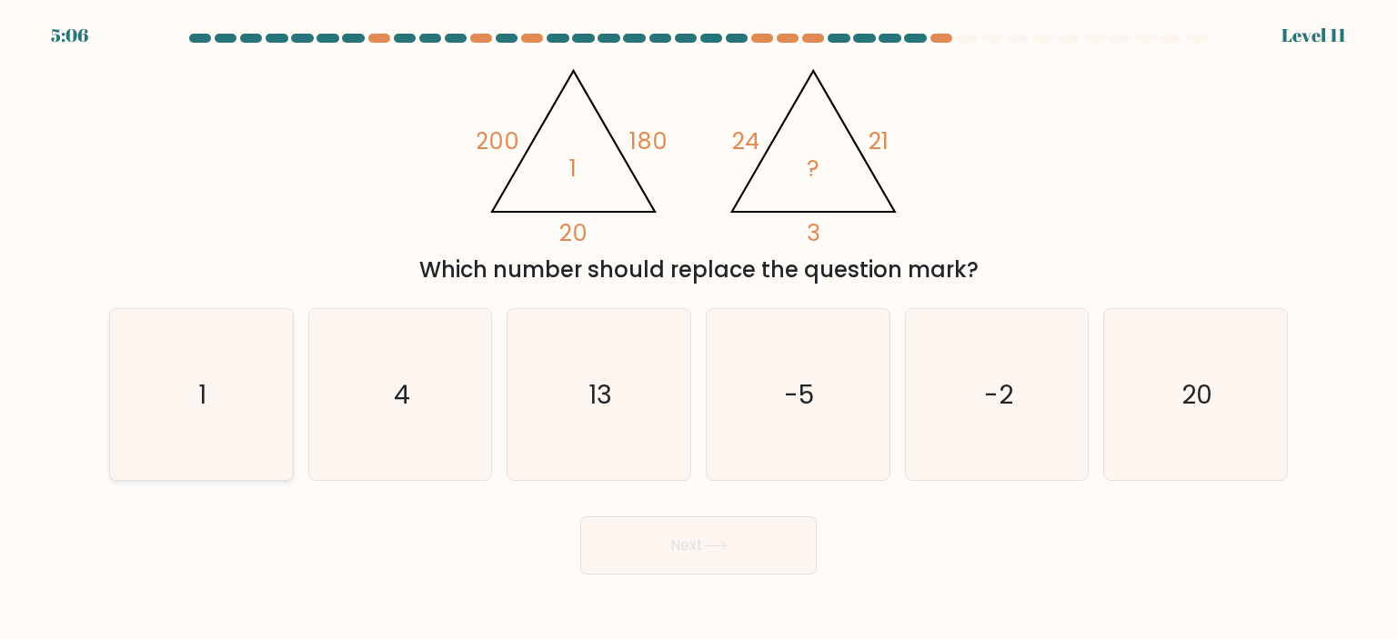
click at [256, 393] on icon "1" at bounding box center [200, 394] width 171 height 171
click at [698, 329] on input "a. 1" at bounding box center [698, 324] width 1 height 9
radio input "true"
click at [647, 568] on button "Next" at bounding box center [698, 545] width 236 height 58
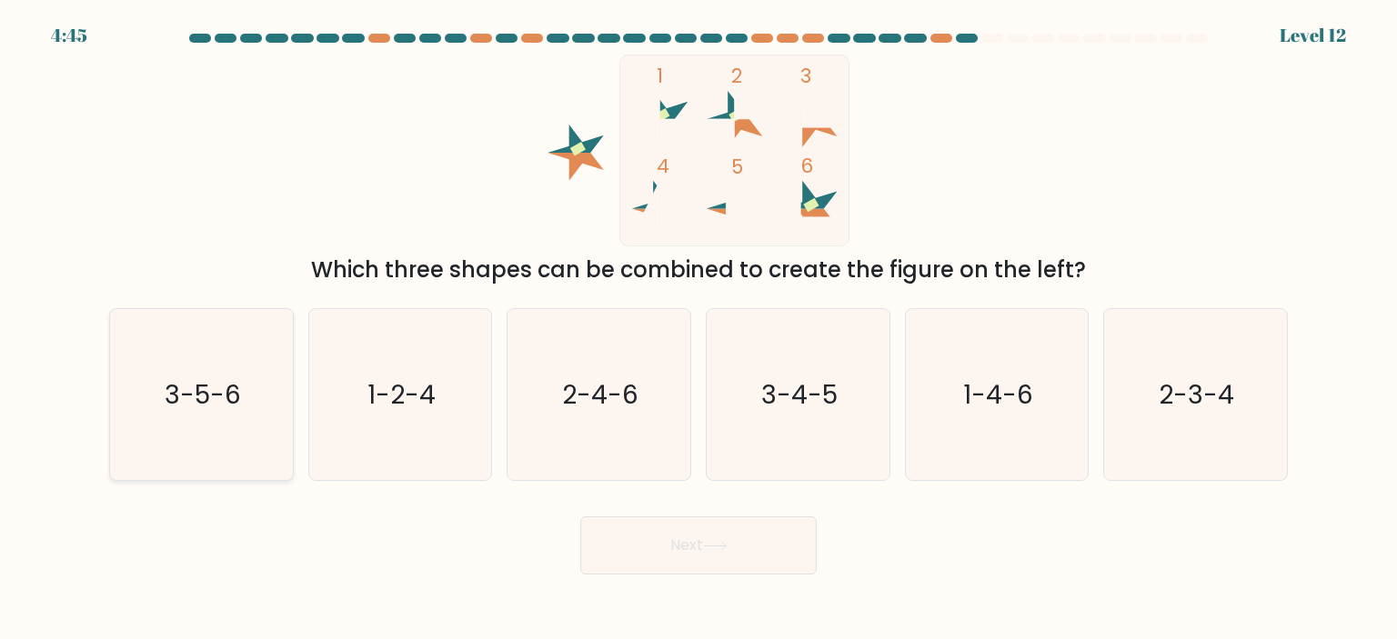
click at [214, 414] on icon "3-5-6" at bounding box center [200, 394] width 171 height 171
click at [698, 329] on input "a. 3-5-6" at bounding box center [698, 324] width 1 height 9
radio input "true"
click at [667, 559] on button "Next" at bounding box center [698, 545] width 236 height 58
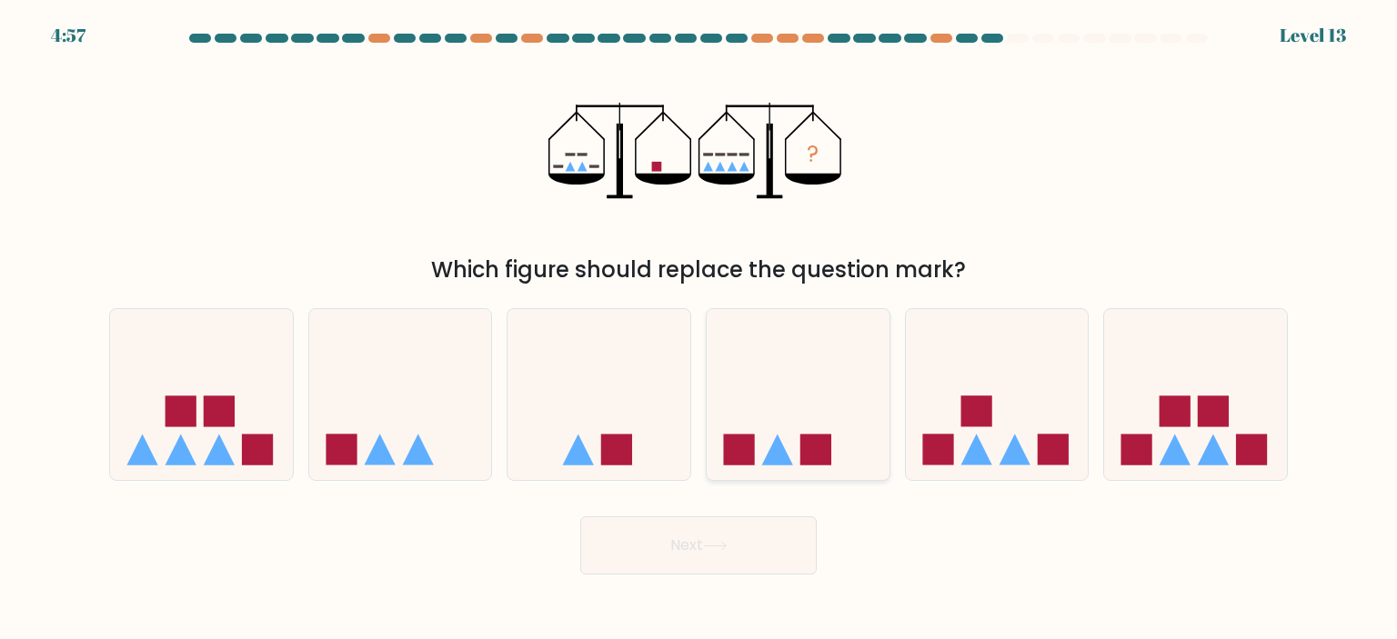
click at [752, 410] on icon at bounding box center [798, 394] width 183 height 151
click at [699, 329] on input "d." at bounding box center [698, 324] width 1 height 9
radio input "true"
click at [424, 410] on icon at bounding box center [400, 394] width 183 height 151
click at [698, 329] on input "b." at bounding box center [698, 324] width 1 height 9
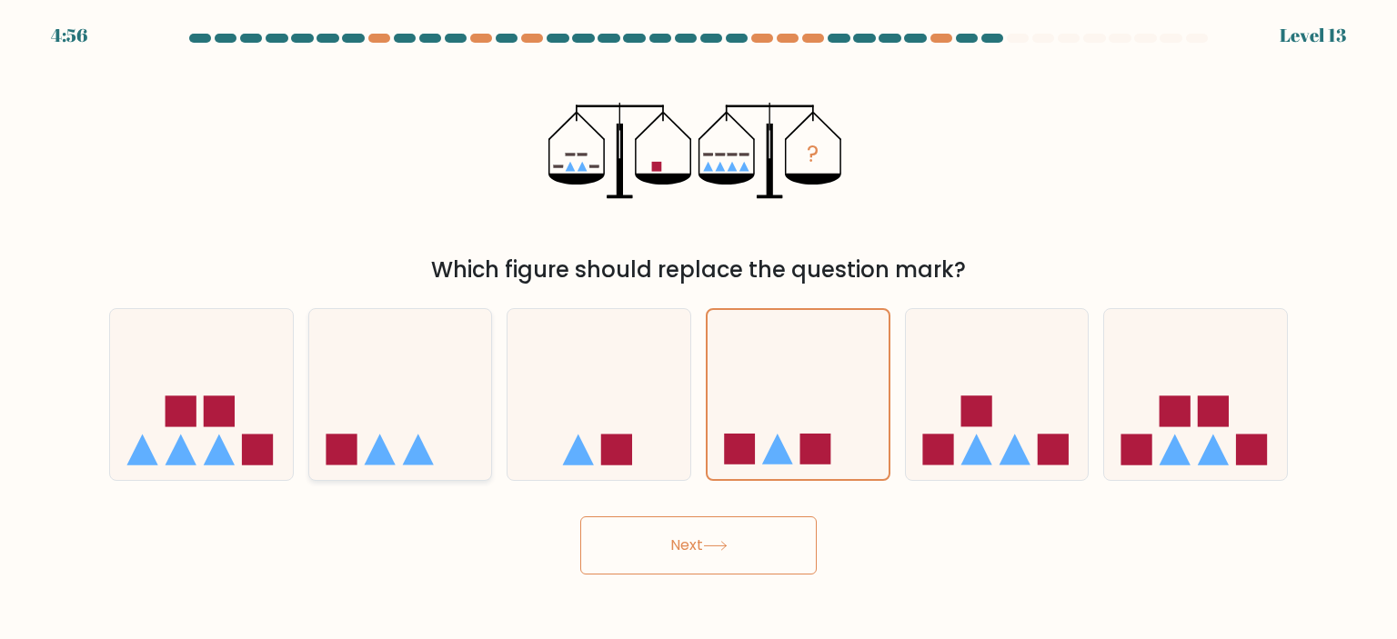
radio input "true"
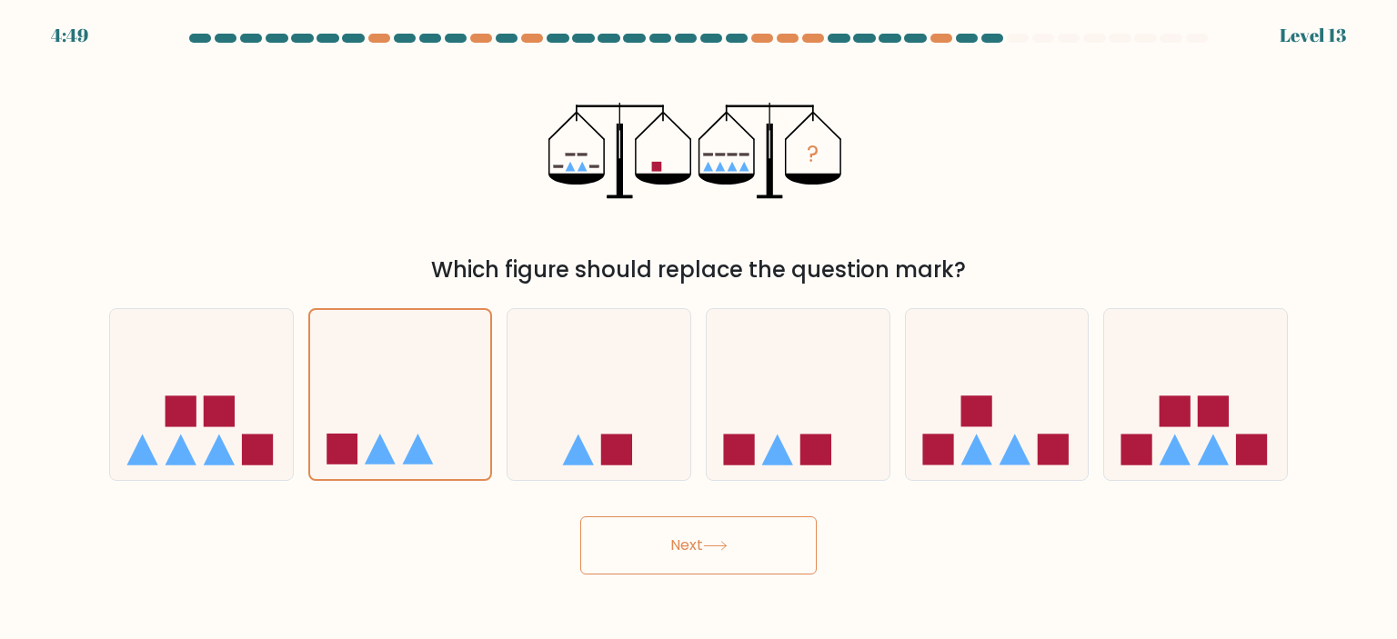
click at [687, 552] on button "Next" at bounding box center [698, 545] width 236 height 58
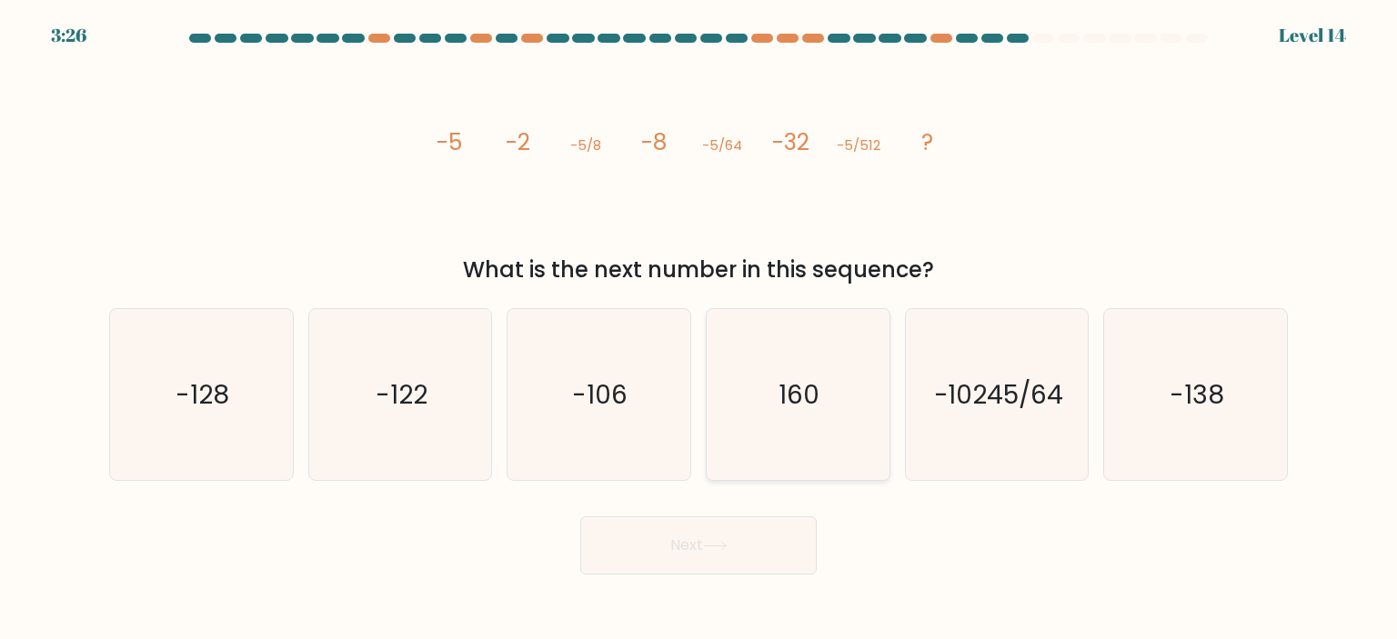
click at [833, 376] on icon "160" at bounding box center [797, 394] width 171 height 171
click at [699, 329] on input "d. 160" at bounding box center [698, 324] width 1 height 9
radio input "true"
click at [737, 543] on button "Next" at bounding box center [698, 545] width 236 height 58
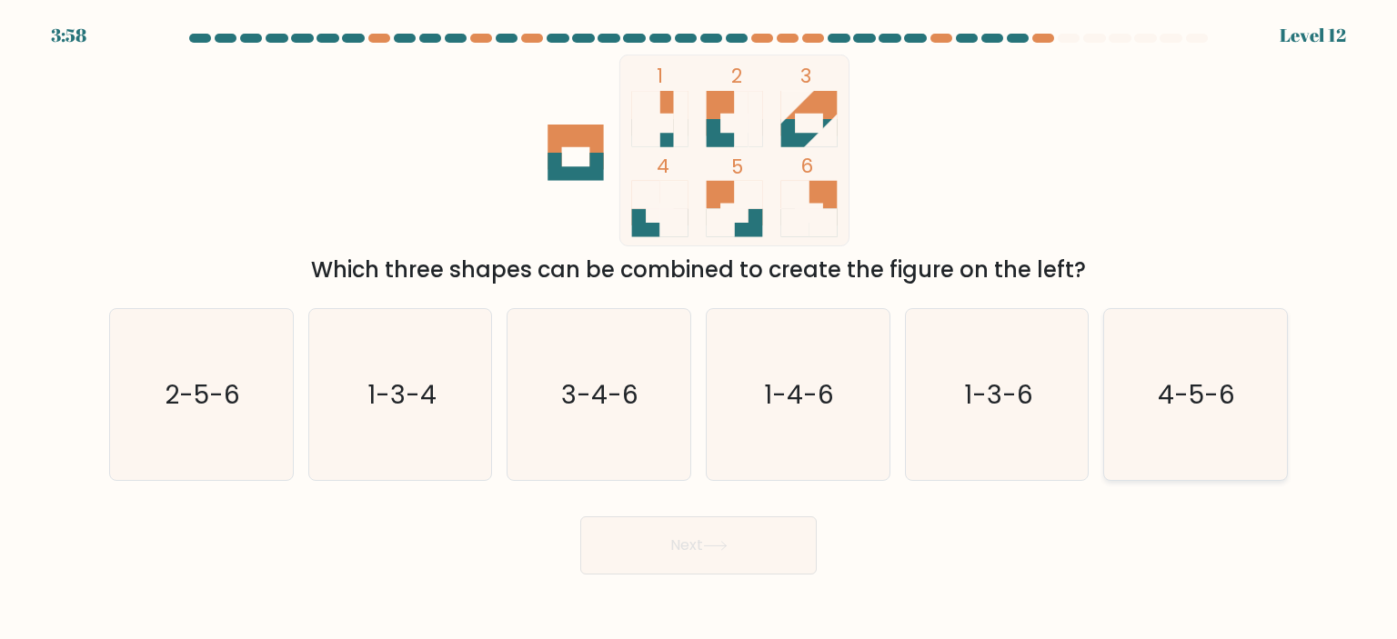
click at [1175, 391] on text "4-5-6" at bounding box center [1196, 394] width 77 height 36
click at [699, 329] on input "f. 4-5-6" at bounding box center [698, 324] width 1 height 9
radio input "true"
click at [749, 563] on button "Next" at bounding box center [698, 545] width 236 height 58
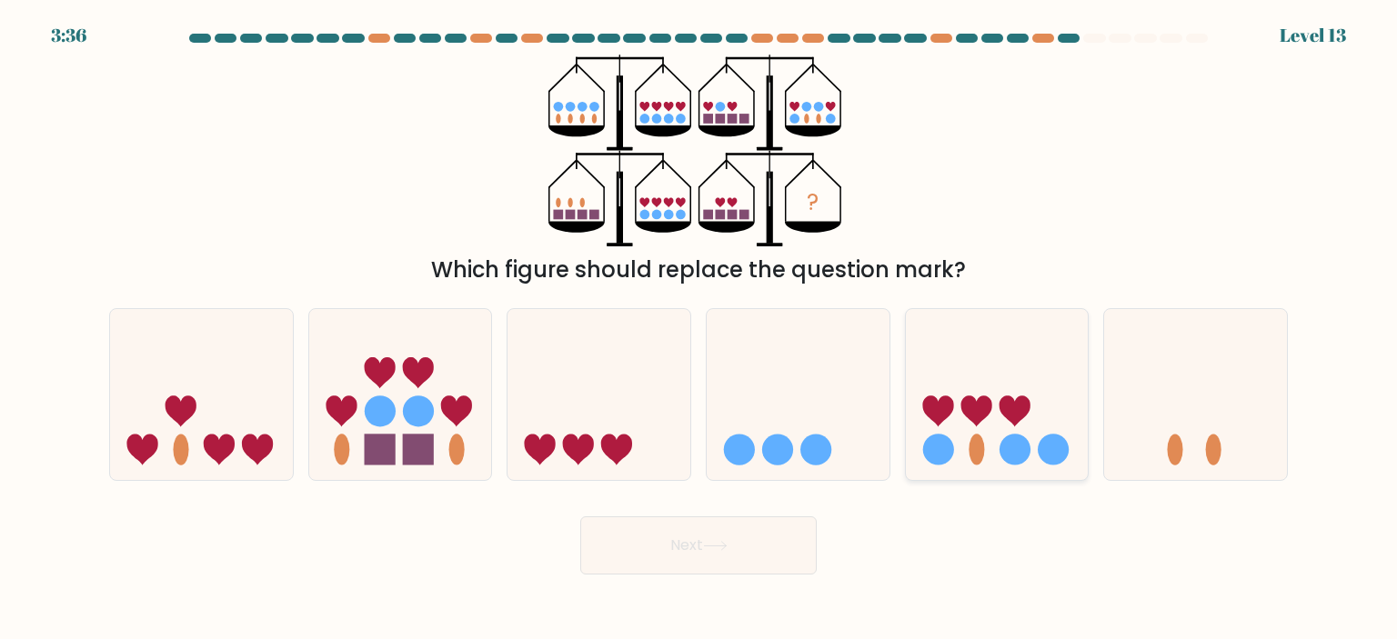
click at [991, 446] on icon at bounding box center [997, 394] width 183 height 151
click at [699, 329] on input "e." at bounding box center [698, 324] width 1 height 9
radio input "true"
click at [727, 557] on button "Next" at bounding box center [698, 545] width 236 height 58
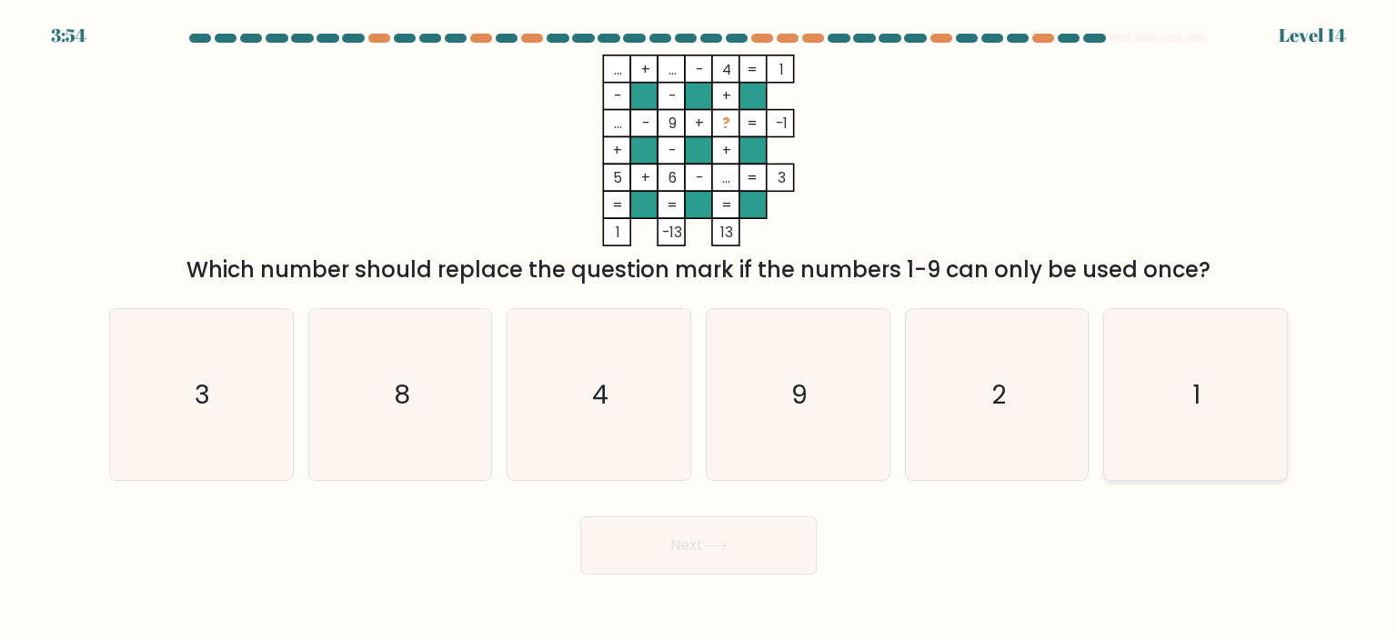
click at [1164, 377] on icon "1" at bounding box center [1194, 394] width 171 height 171
click at [699, 329] on input "f. 1" at bounding box center [698, 324] width 1 height 9
radio input "true"
click at [713, 544] on icon at bounding box center [715, 546] width 25 height 10
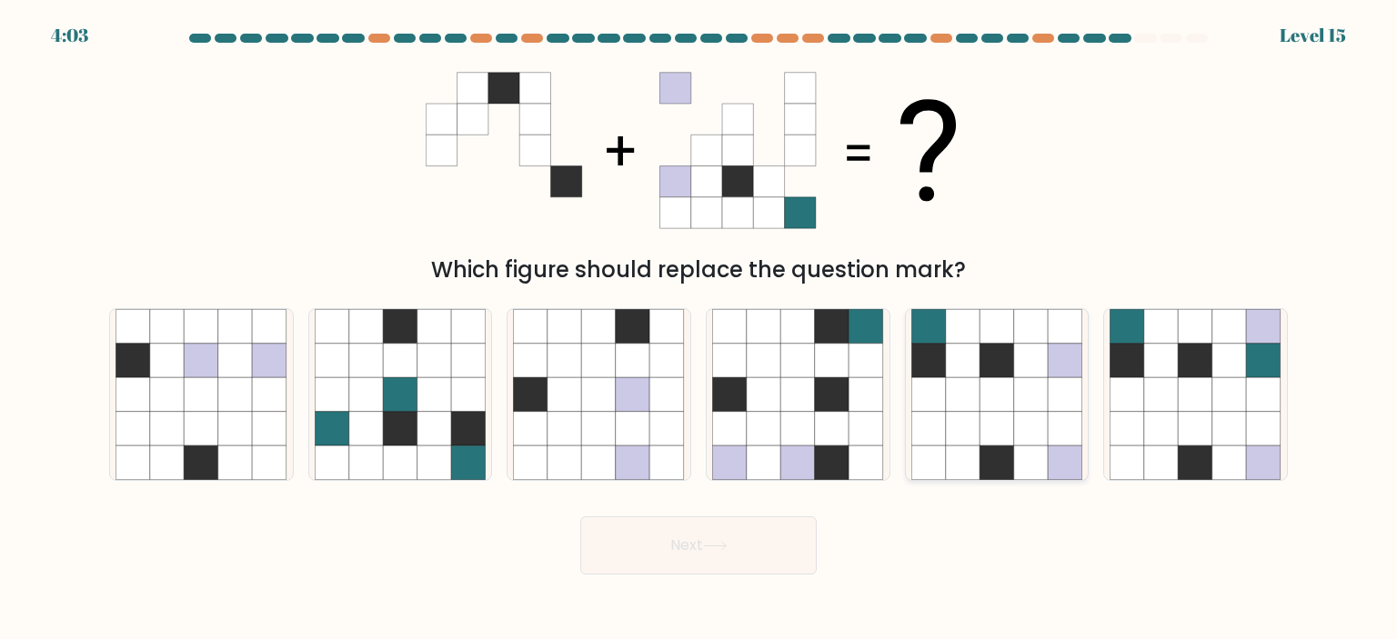
click at [1003, 353] on icon at bounding box center [996, 361] width 35 height 35
click at [699, 329] on input "e." at bounding box center [698, 324] width 1 height 9
radio input "true"
click at [725, 550] on icon at bounding box center [715, 546] width 25 height 10
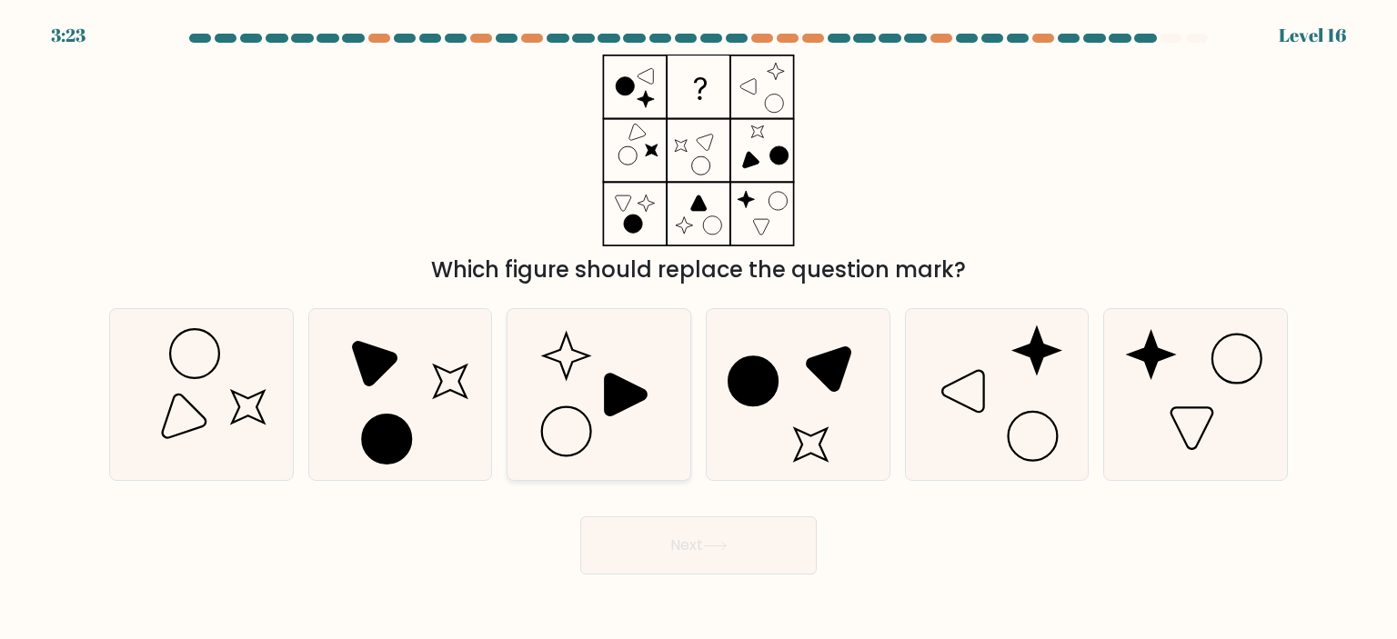
click at [617, 414] on icon at bounding box center [598, 394] width 171 height 171
click at [698, 329] on input "c." at bounding box center [698, 324] width 1 height 9
radio input "true"
click at [727, 546] on icon at bounding box center [715, 546] width 25 height 10
click at [701, 558] on button "Next" at bounding box center [698, 545] width 236 height 58
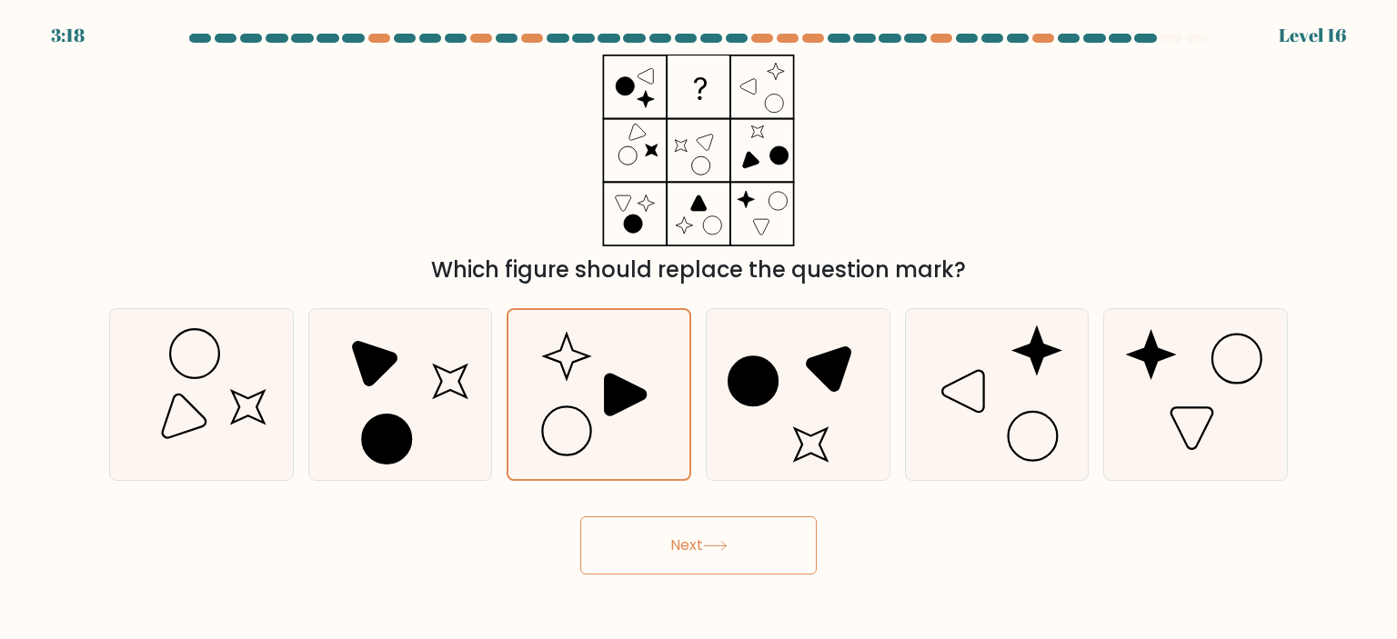
click at [1033, 159] on div "Which figure should replace the question mark?" at bounding box center [698, 171] width 1200 height 232
click at [735, 406] on icon at bounding box center [797, 394] width 171 height 171
click at [699, 329] on input "d." at bounding box center [698, 324] width 1 height 9
radio input "true"
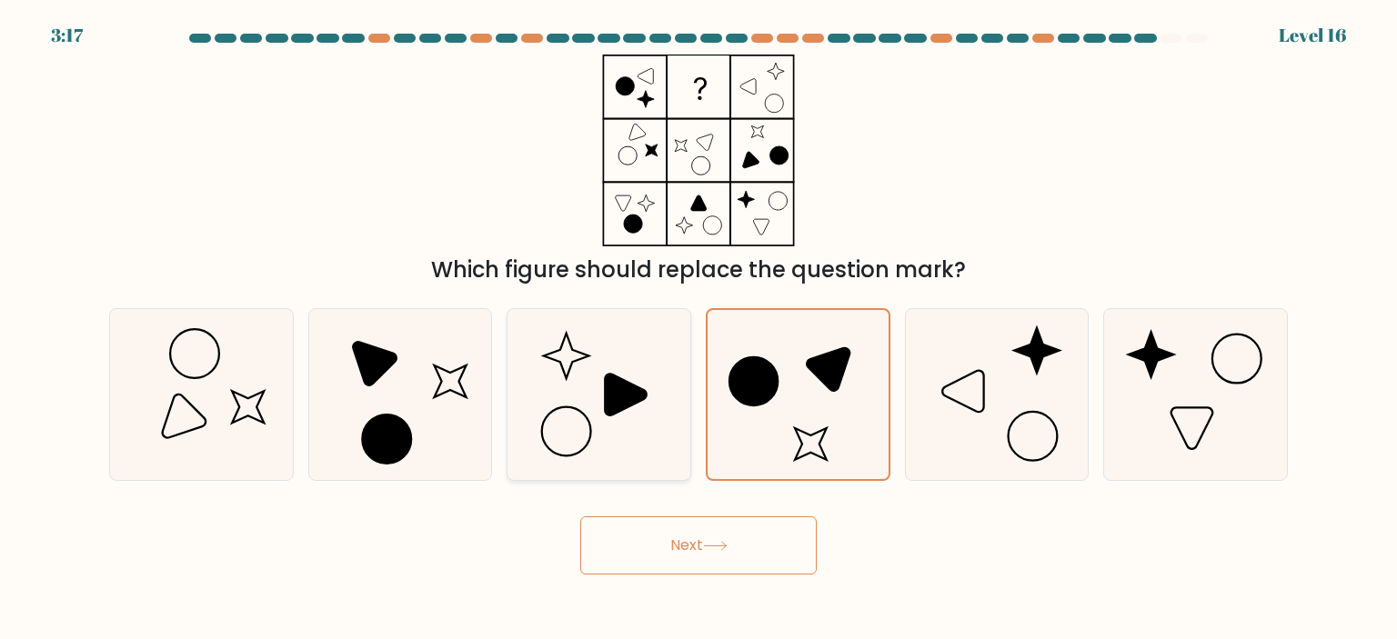
click at [635, 404] on icon at bounding box center [627, 395] width 42 height 42
click at [698, 329] on input "c." at bounding box center [698, 324] width 1 height 9
radio input "true"
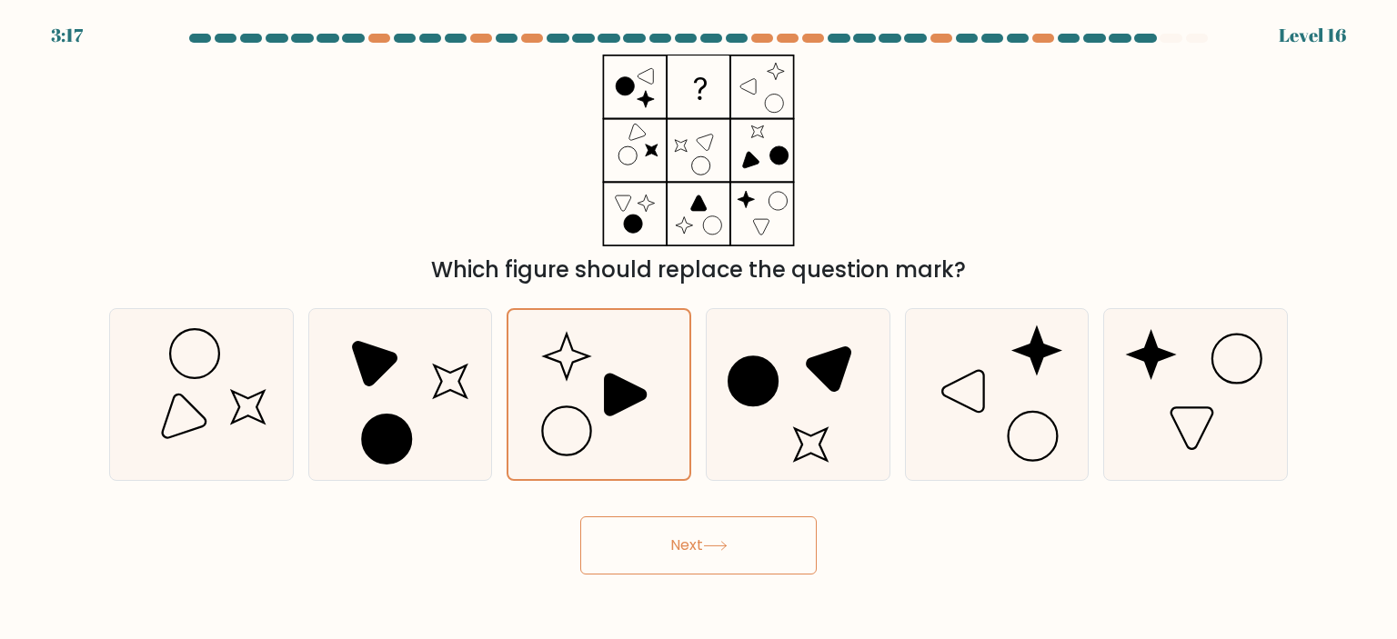
click at [687, 548] on button "Next" at bounding box center [698, 545] width 236 height 58
click at [1044, 146] on div "Which figure should replace the question mark?" at bounding box center [698, 171] width 1200 height 232
click at [692, 549] on button "Next" at bounding box center [698, 545] width 236 height 58
click at [688, 550] on button "Next" at bounding box center [698, 545] width 236 height 58
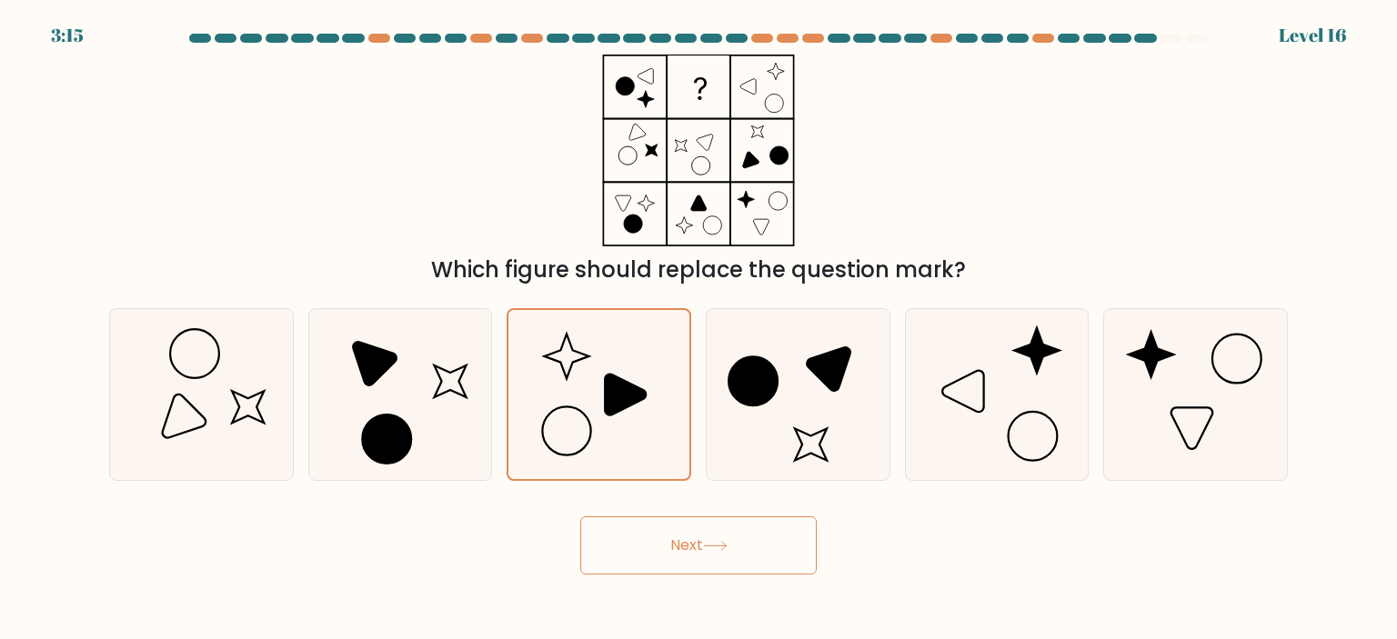
click at [687, 550] on button "Next" at bounding box center [698, 545] width 236 height 58
click at [961, 140] on div "Which figure should replace the question mark?" at bounding box center [698, 171] width 1200 height 232
click at [677, 556] on button "Next" at bounding box center [698, 545] width 236 height 58
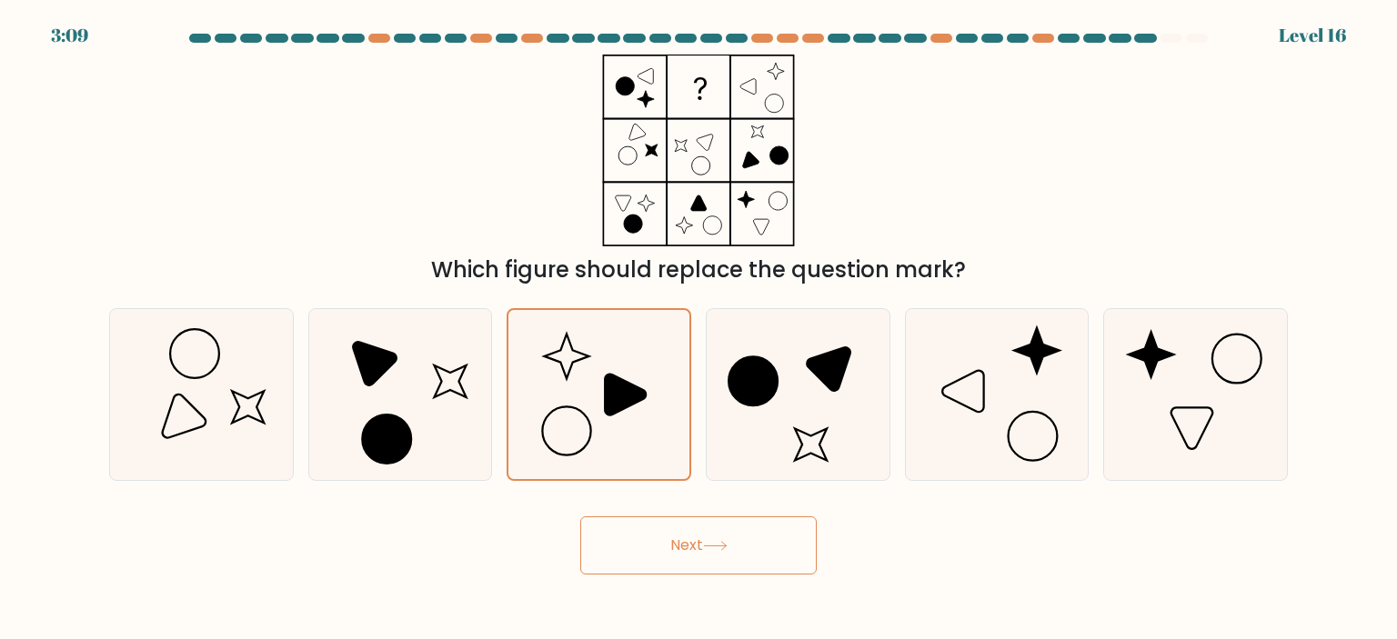
click at [656, 556] on button "Next" at bounding box center [698, 545] width 236 height 58
click at [1006, 185] on div "Which figure should replace the question mark?" at bounding box center [698, 171] width 1200 height 232
click at [1142, 93] on div "Which figure should replace the question mark?" at bounding box center [698, 171] width 1200 height 232
click at [598, 417] on icon at bounding box center [598, 394] width 171 height 171
click at [698, 329] on input "c." at bounding box center [698, 324] width 1 height 9
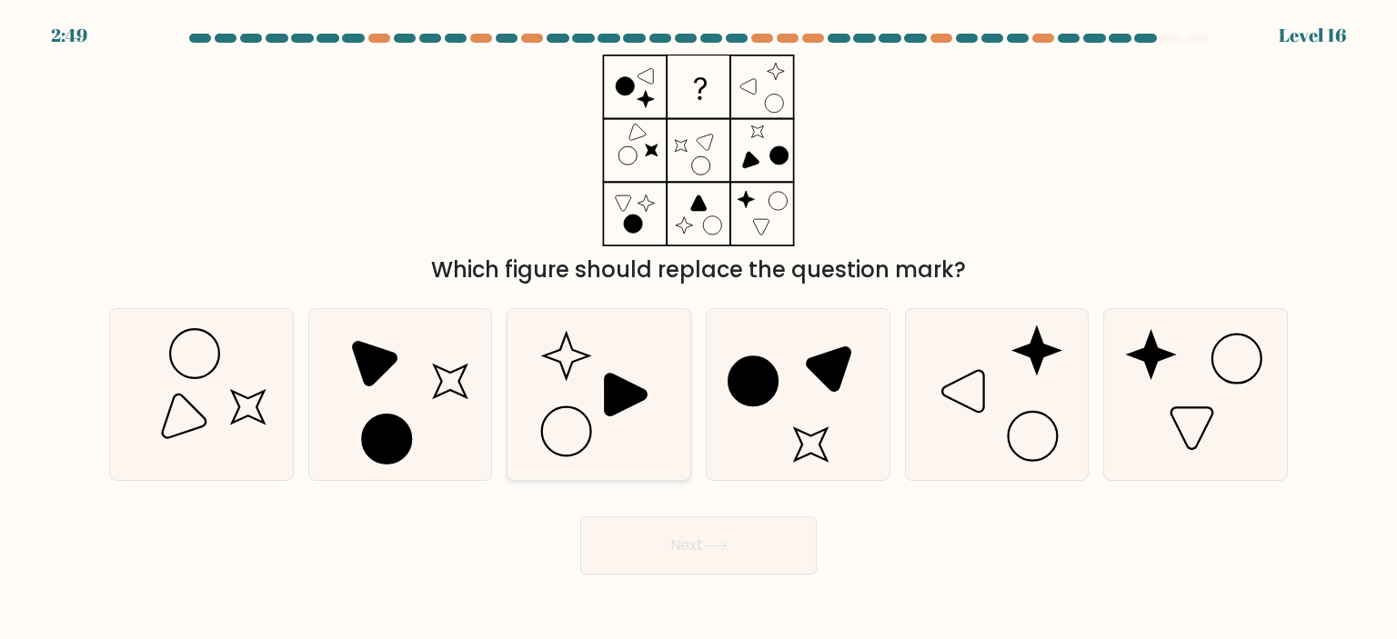
radio input "true"
click at [702, 546] on button "Next" at bounding box center [698, 545] width 236 height 58
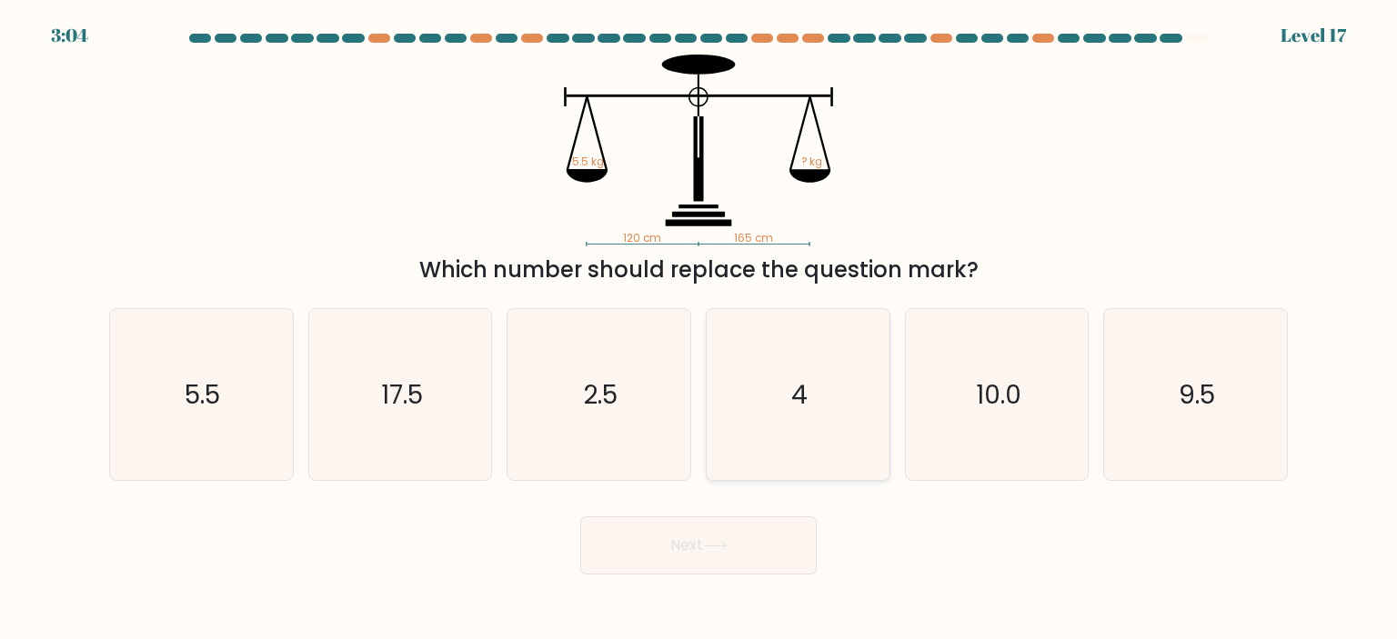
click at [768, 381] on icon "4" at bounding box center [797, 394] width 171 height 171
click at [699, 329] on input "d. 4" at bounding box center [698, 324] width 1 height 9
radio input "true"
click at [735, 560] on button "Next" at bounding box center [698, 545] width 236 height 58
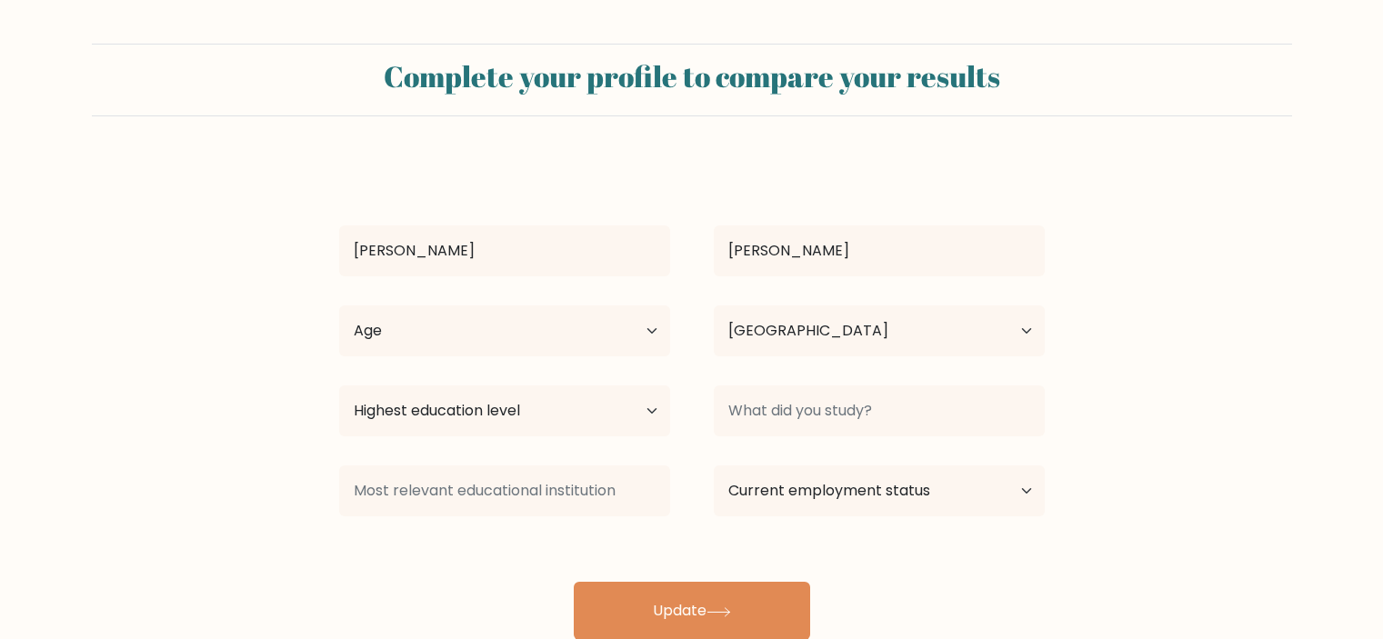
select select "PT"
click at [616, 334] on select "Age Under [DEMOGRAPHIC_DATA] [DEMOGRAPHIC_DATA] [DEMOGRAPHIC_DATA] [DEMOGRAPHIC…" at bounding box center [504, 331] width 331 height 51
select select "18_24"
click at [339, 306] on select "Age Under [DEMOGRAPHIC_DATA] [DEMOGRAPHIC_DATA] [DEMOGRAPHIC_DATA] [DEMOGRAPHIC…" at bounding box center [504, 331] width 331 height 51
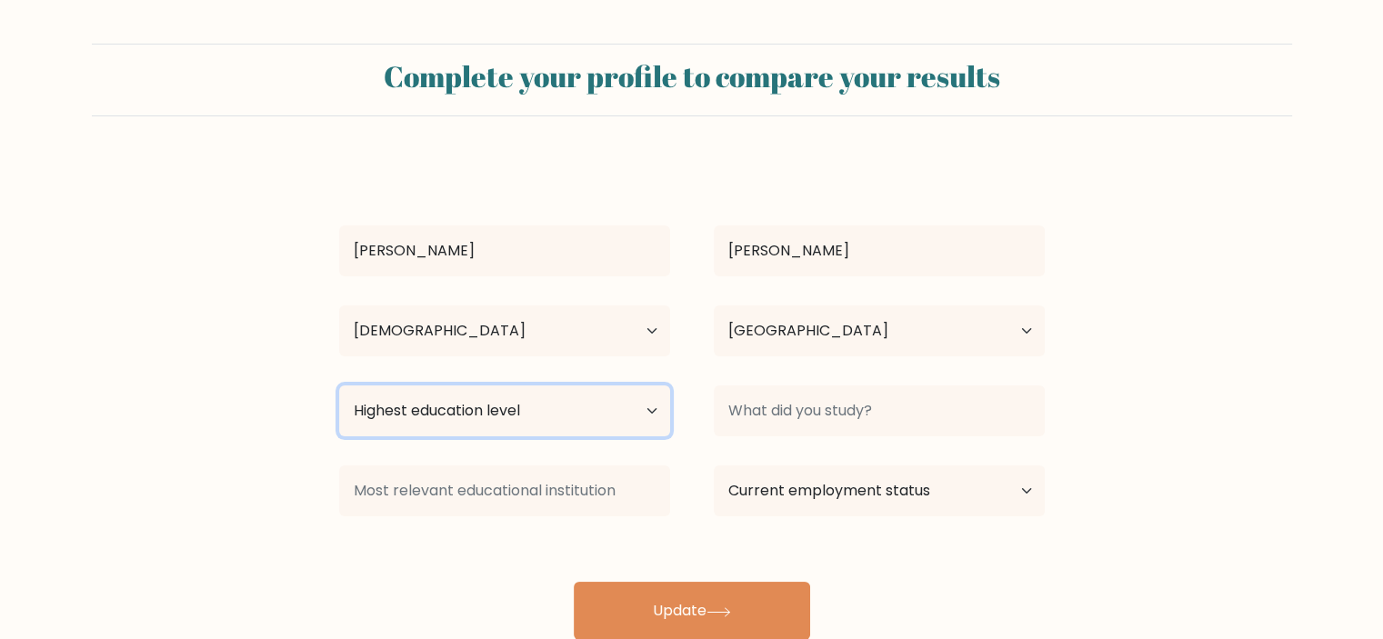
click at [651, 404] on select "Highest education level No schooling Primary Lower Secondary Upper Secondary Oc…" at bounding box center [504, 411] width 331 height 51
click at [189, 254] on form "Complete your profile to compare your results [PERSON_NAME] Age Under [DEMOGRAP…" at bounding box center [691, 342] width 1383 height 596
click at [509, 386] on select "Highest education level No schooling Primary Lower Secondary Upper Secondary Oc…" at bounding box center [504, 411] width 331 height 51
click at [527, 417] on select "Highest education level No schooling Primary Lower Secondary Upper Secondary Oc…" at bounding box center [504, 411] width 331 height 51
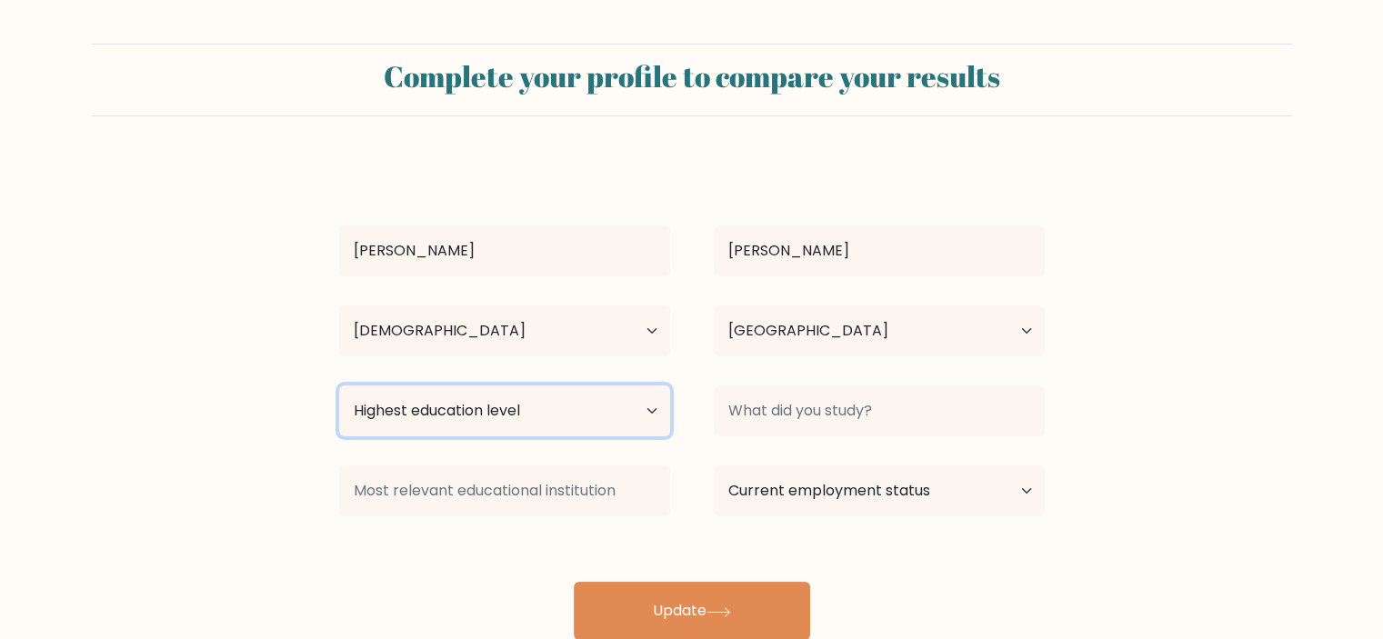
select select "upper_secondary"
click at [339, 386] on select "Highest education level No schooling Primary Lower Secondary Upper Secondary Oc…" at bounding box center [504, 411] width 331 height 51
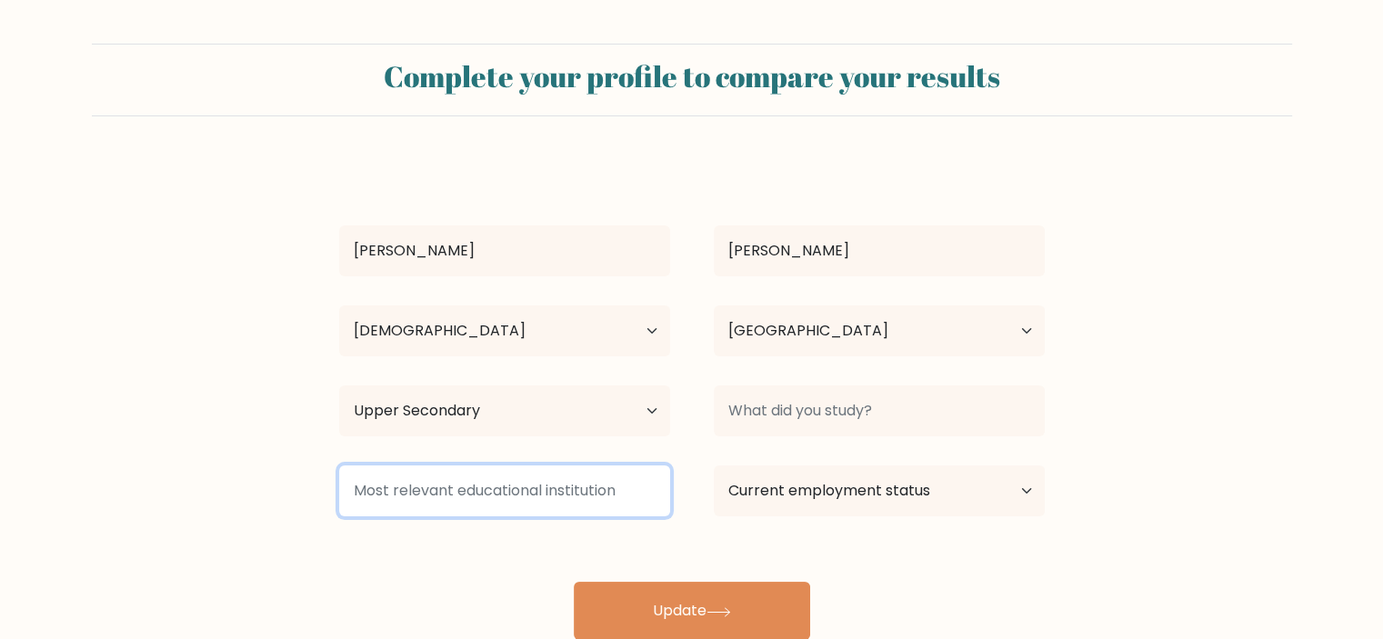
click at [589, 500] on input at bounding box center [504, 491] width 331 height 51
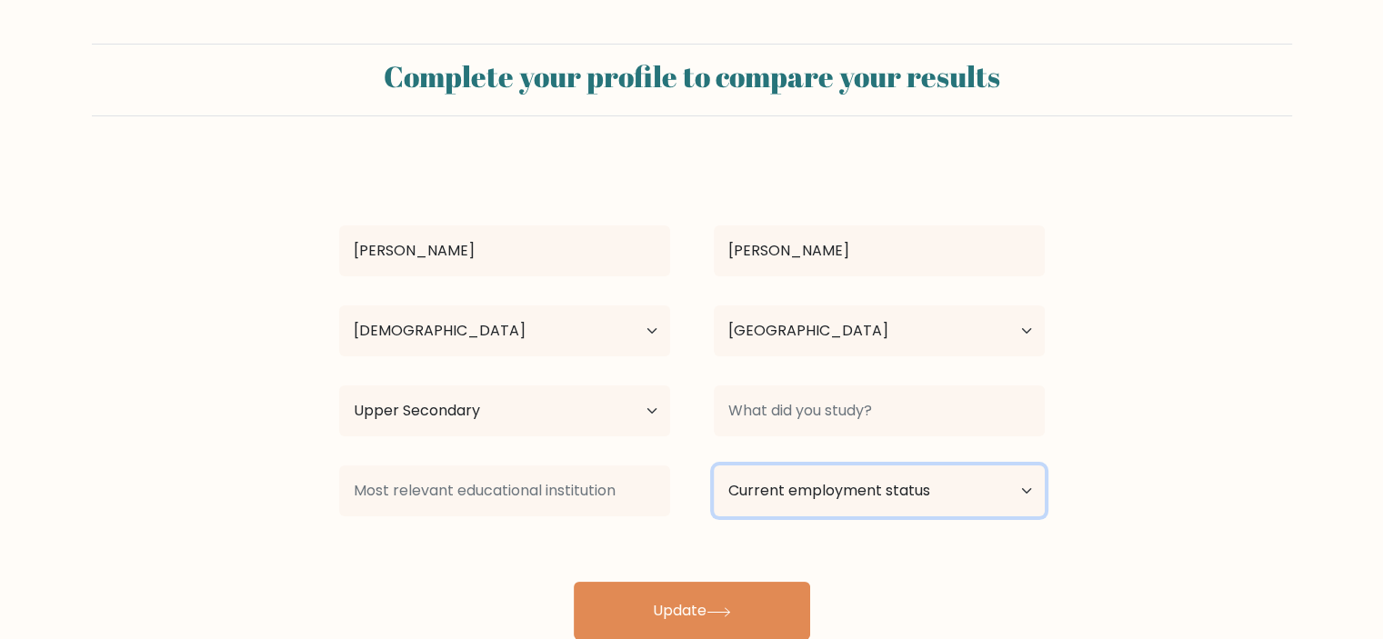
click at [857, 509] on select "Current employment status Employed Student Retired Other / prefer not to answer" at bounding box center [879, 491] width 331 height 51
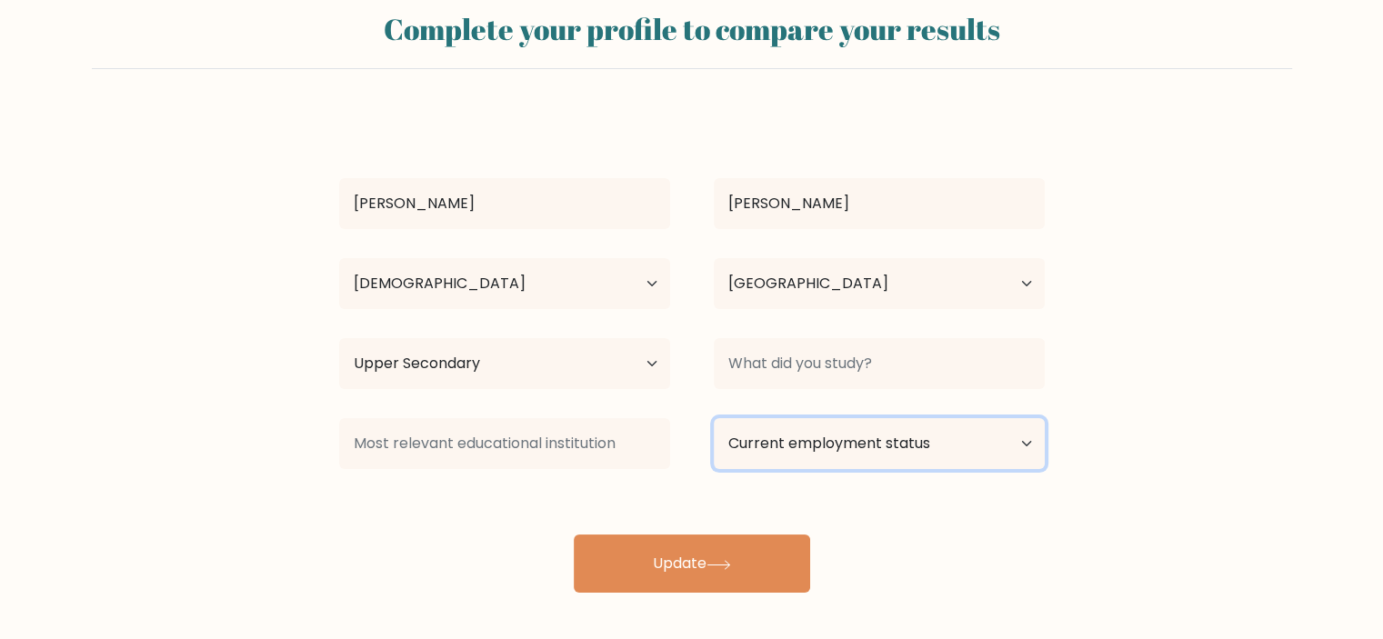
scroll to position [50, 0]
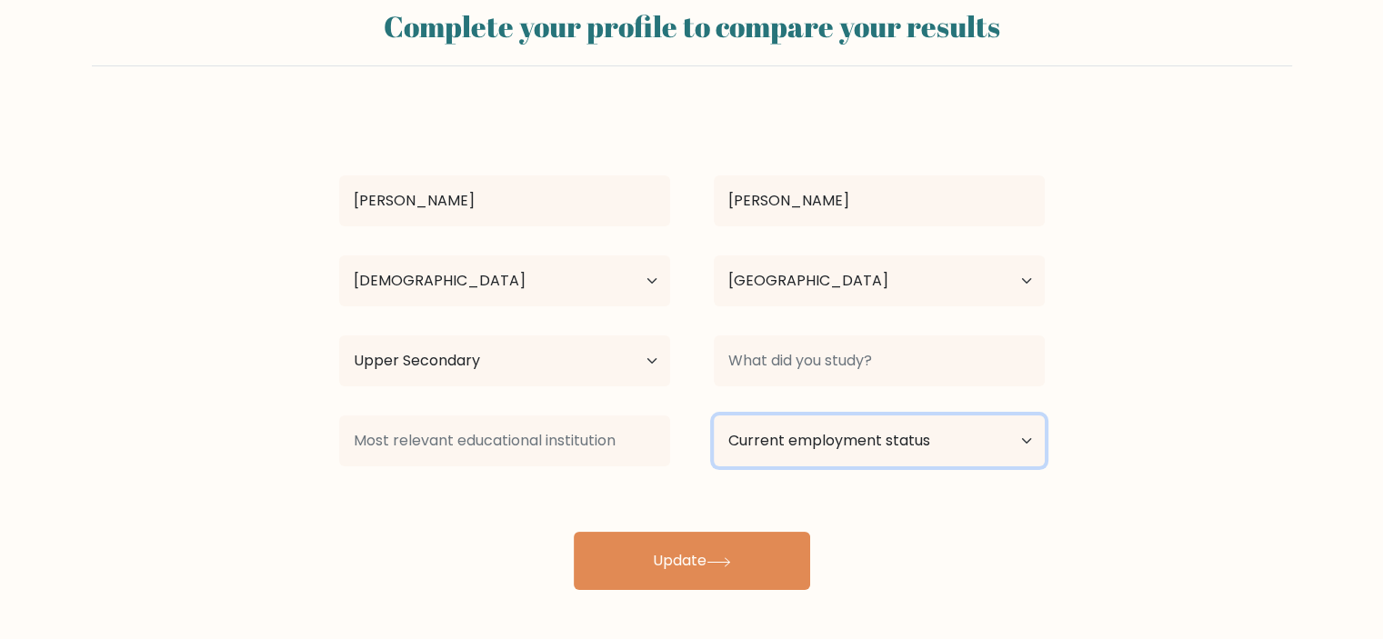
click at [849, 438] on select "Current employment status Employed Student Retired Other / prefer not to answer" at bounding box center [879, 441] width 331 height 51
select select "student"
click at [714, 416] on select "Current employment status Employed Student Retired Other / prefer not to answer" at bounding box center [879, 441] width 331 height 51
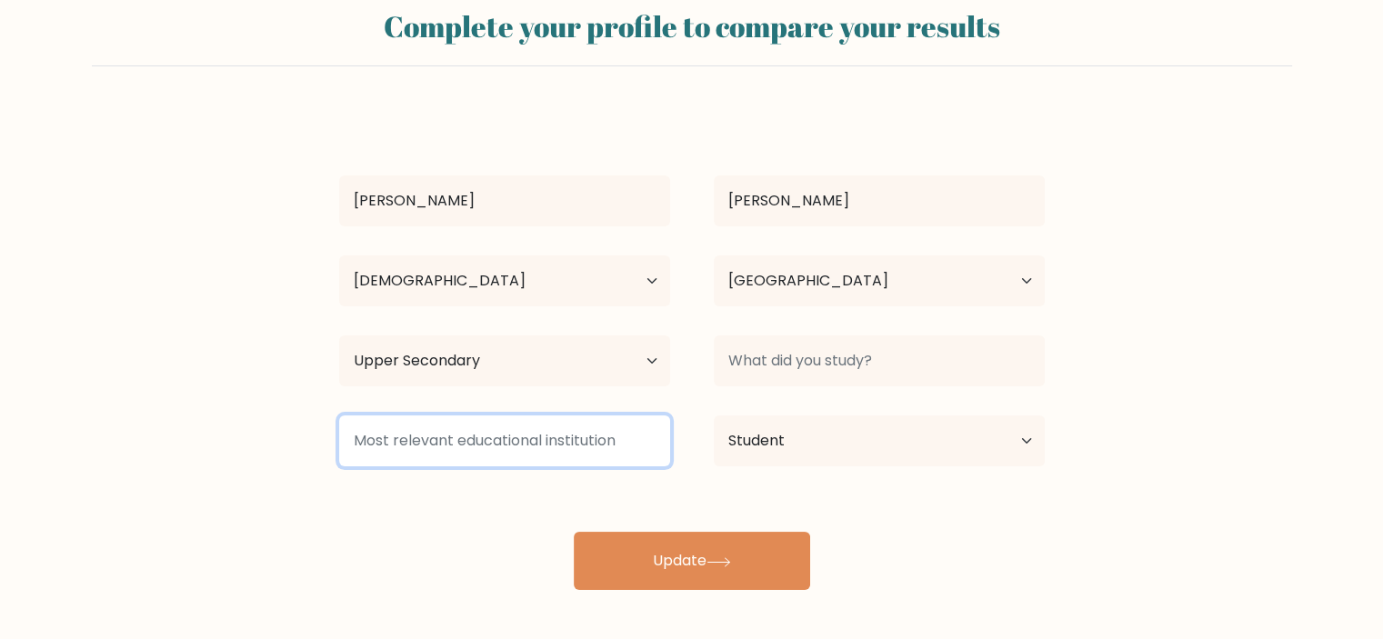
click at [534, 446] on input at bounding box center [504, 441] width 331 height 51
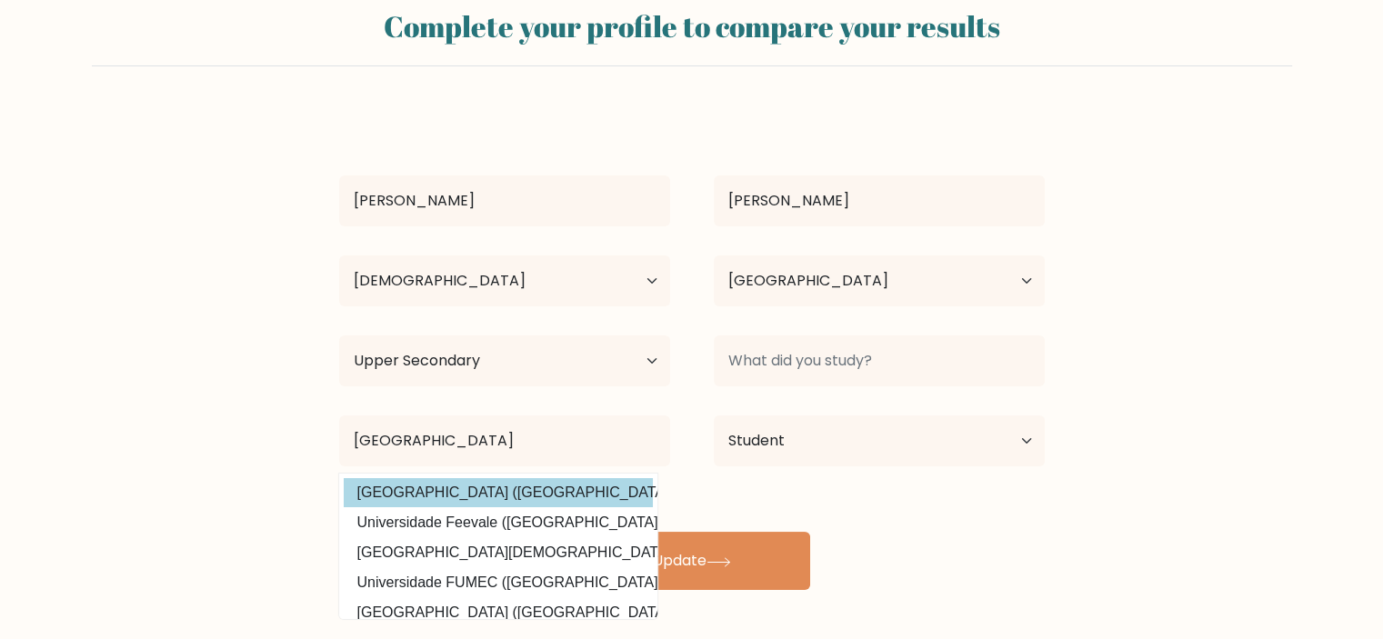
click at [555, 495] on option "[GEOGRAPHIC_DATA] ([GEOGRAPHIC_DATA])" at bounding box center [498, 492] width 309 height 29
type input "[GEOGRAPHIC_DATA]"
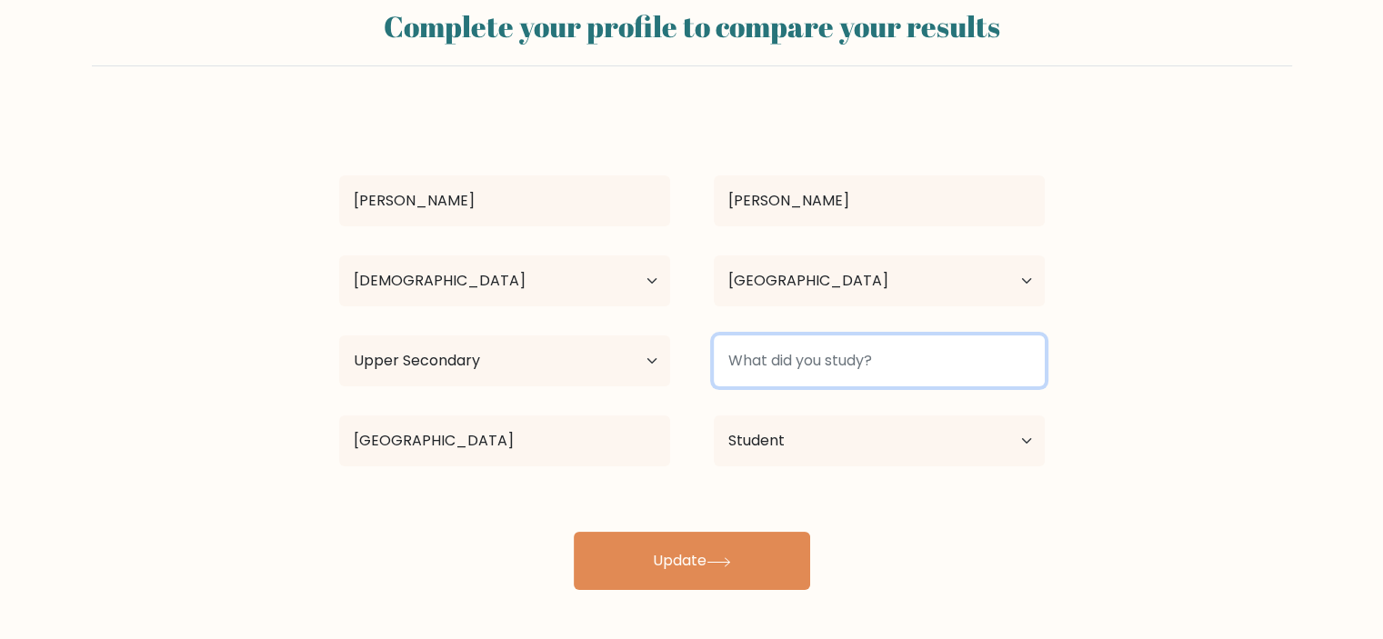
click at [917, 373] on input at bounding box center [879, 361] width 331 height 51
type input "L"
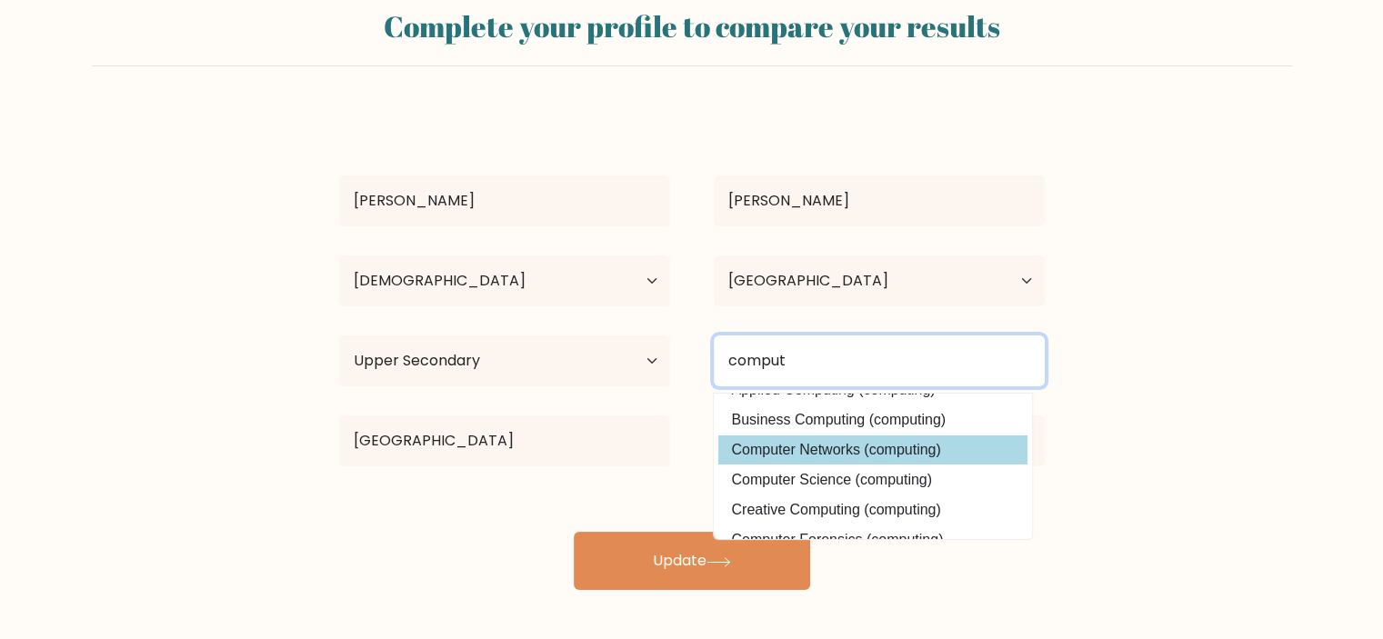
scroll to position [0, 0]
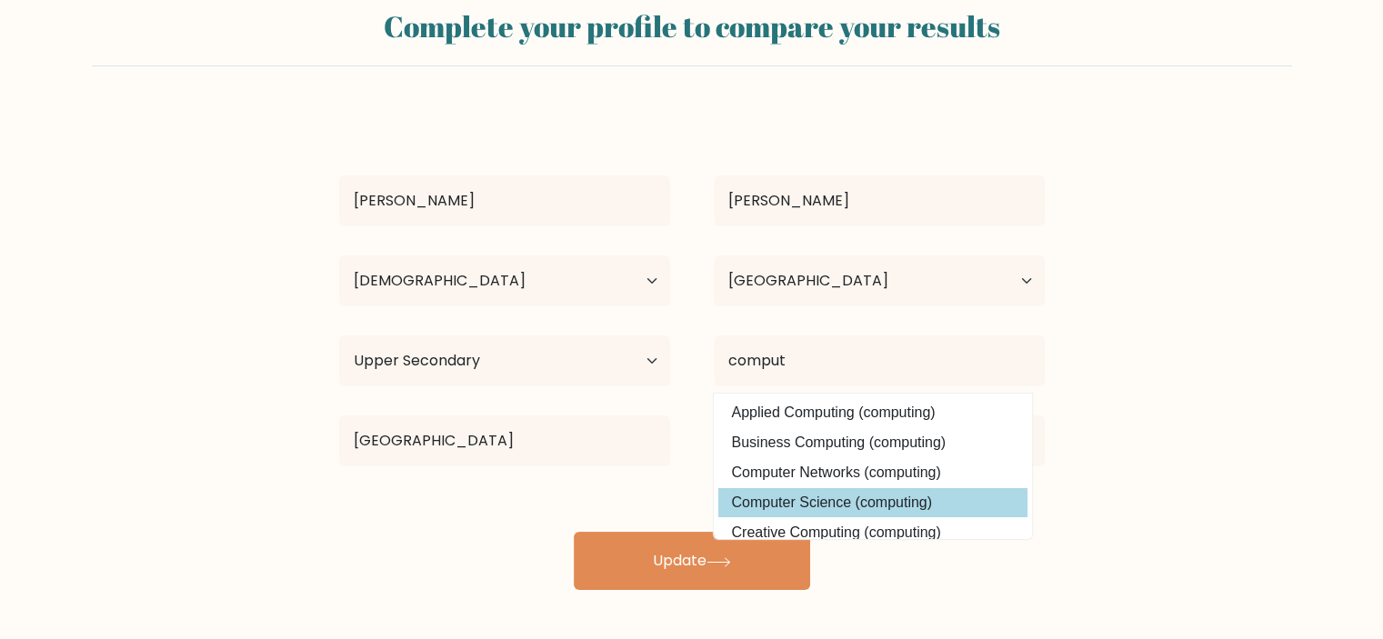
click at [851, 497] on option "Computer Science (computing)" at bounding box center [872, 502] width 309 height 29
type input "Computer Science"
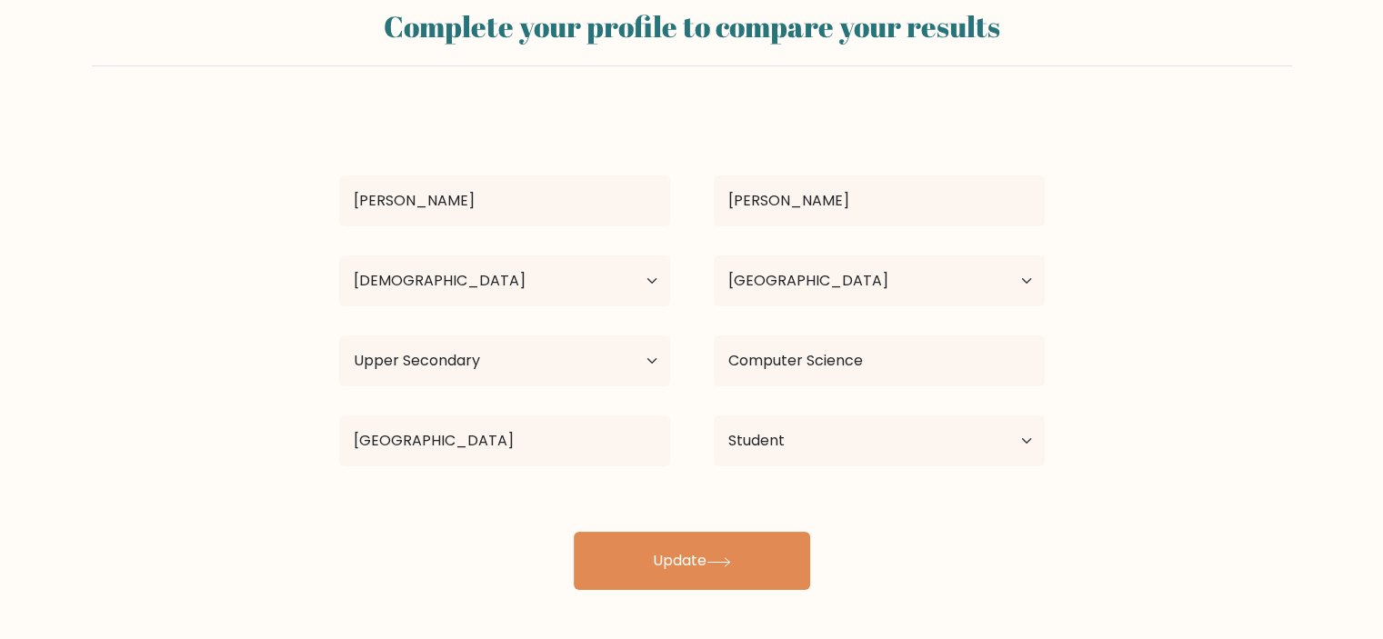
click at [1155, 348] on form "Complete your profile to compare your results [PERSON_NAME] Age Under [DEMOGRAP…" at bounding box center [691, 292] width 1383 height 596
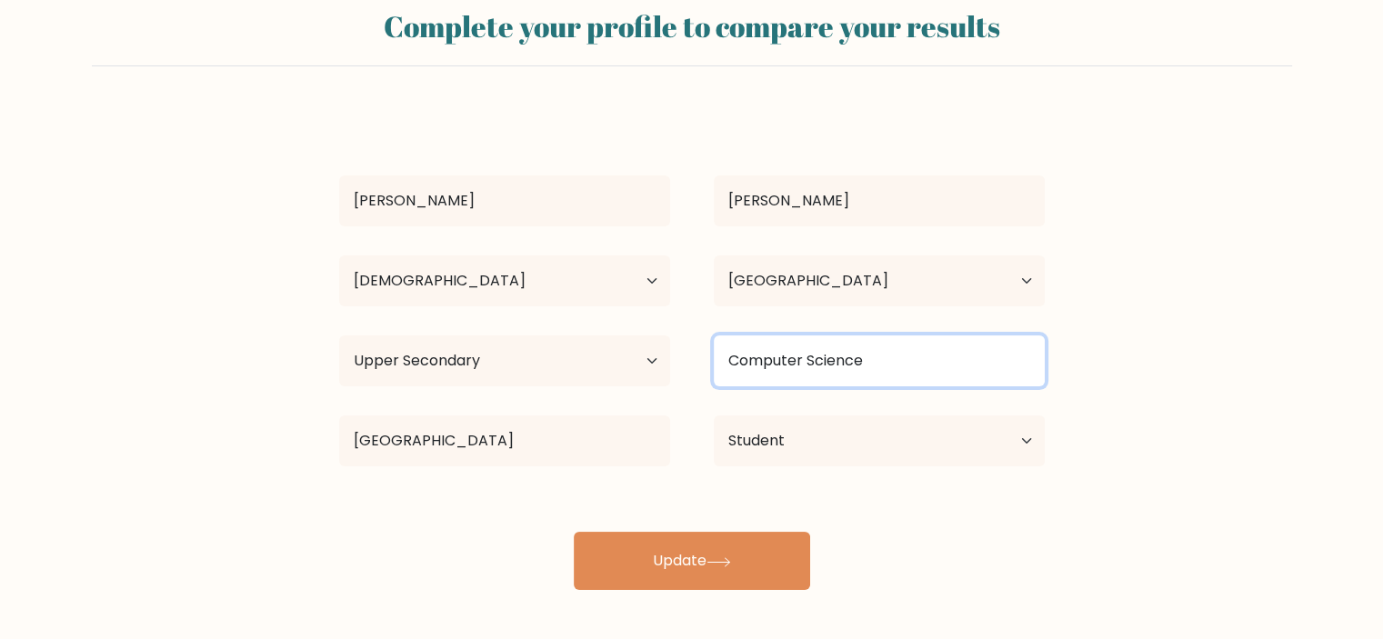
click at [870, 358] on input "Computer Science" at bounding box center [879, 361] width 331 height 51
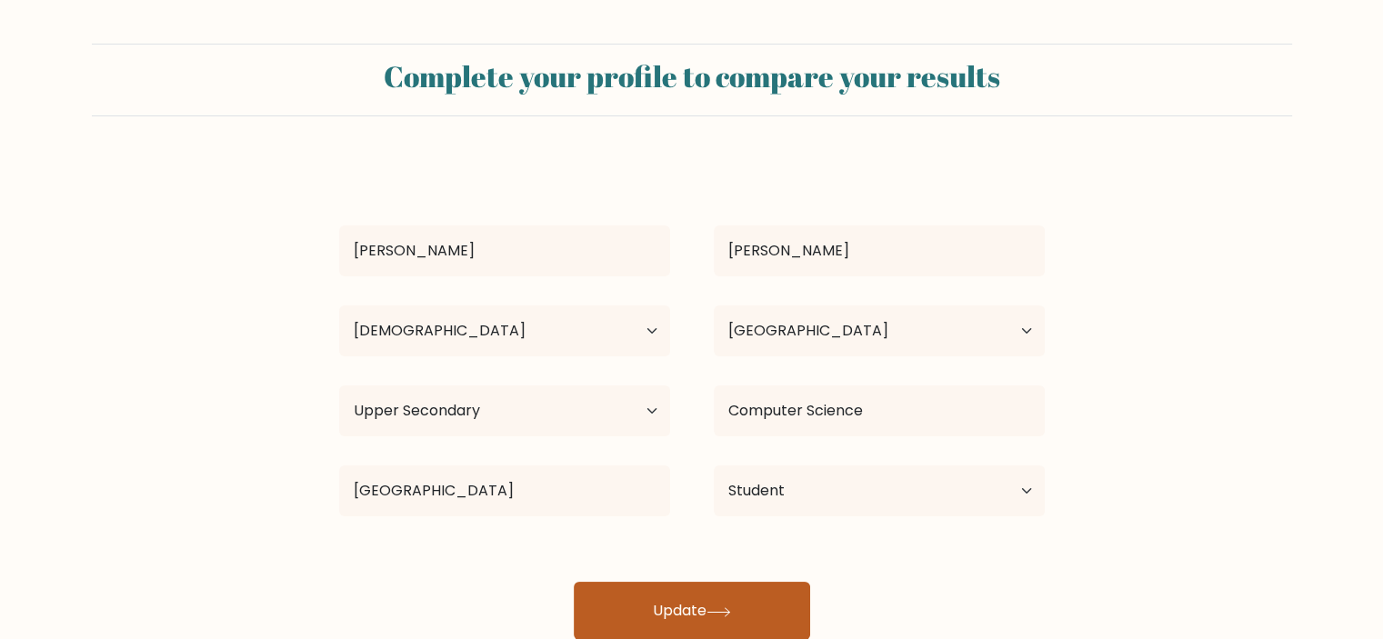
click at [727, 601] on button "Update" at bounding box center [692, 611] width 236 height 58
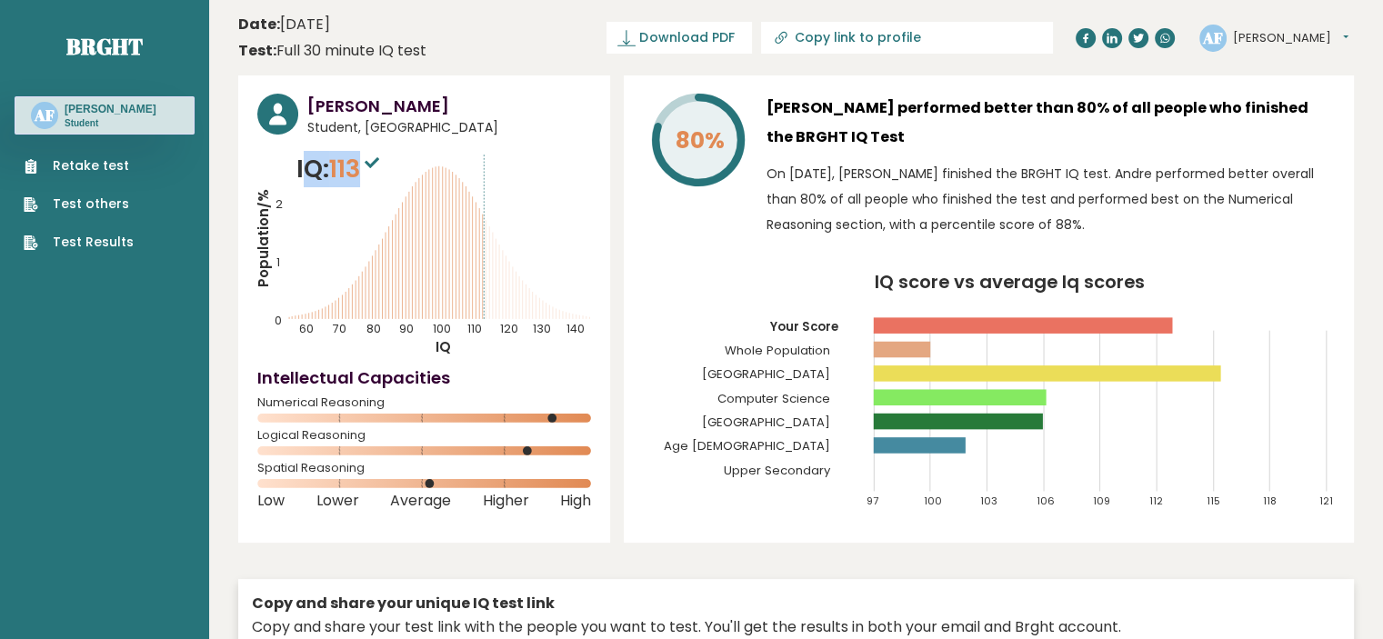
drag, startPoint x: 366, startPoint y: 170, endPoint x: 326, endPoint y: 173, distance: 39.2
click at [309, 171] on p "IQ: 113" at bounding box center [339, 169] width 87 height 36
click at [611, 228] on div "[PERSON_NAME] Student, [GEOGRAPHIC_DATA] IQ: 113 Population/% IQ 0 1 2 60 70 80…" at bounding box center [796, 420] width 1116 height 691
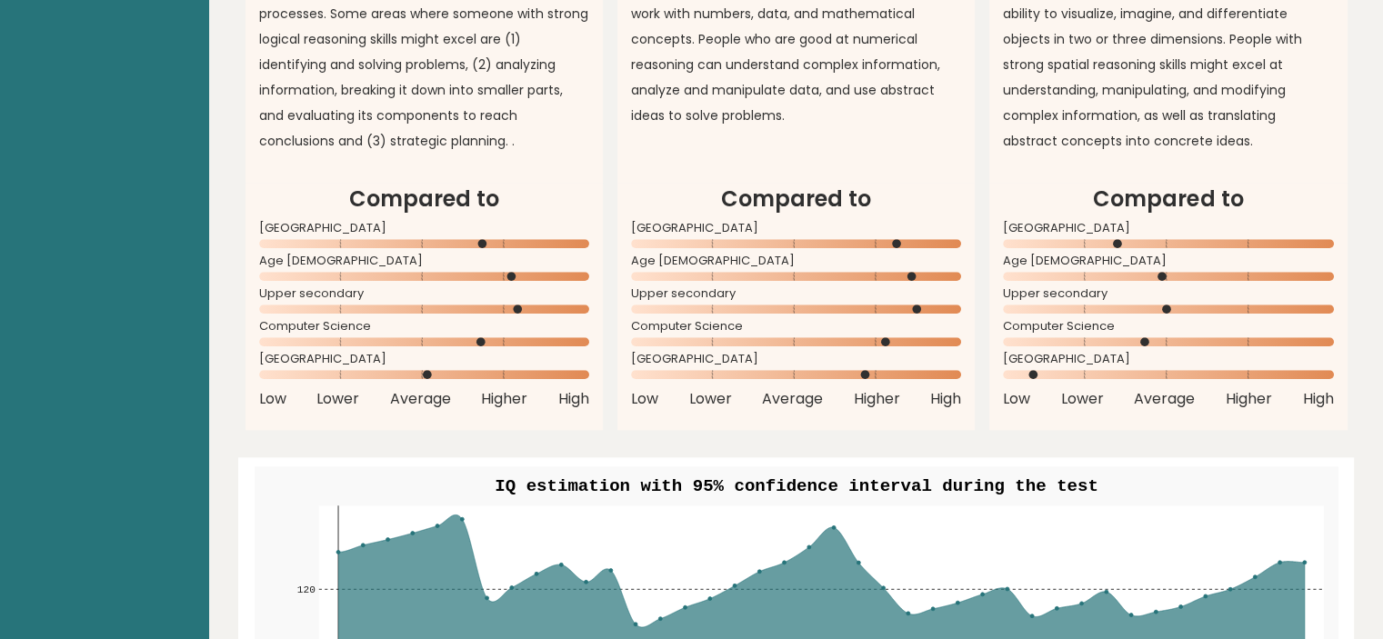
scroll to position [2000, 0]
